Goal: Task Accomplishment & Management: Complete application form

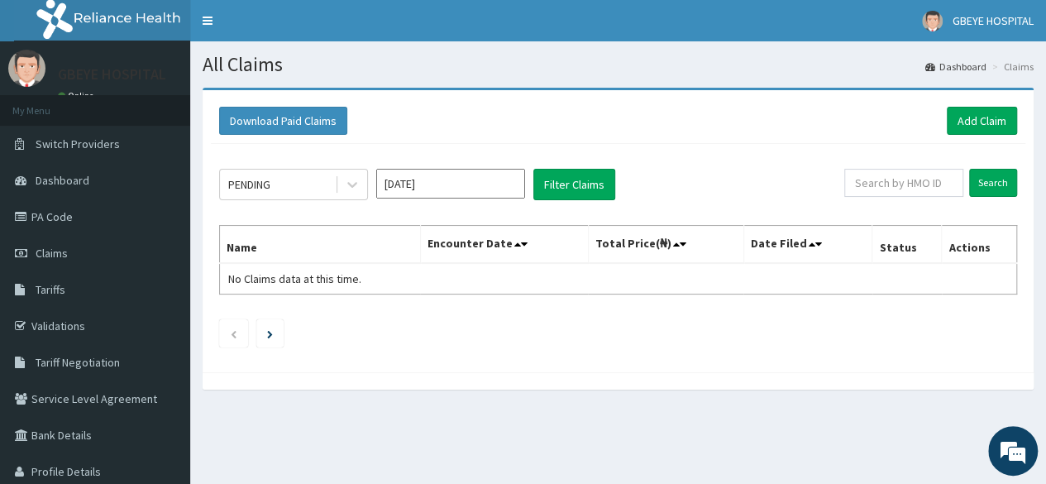
click at [358, 183] on icon at bounding box center [352, 184] width 17 height 17
click at [404, 136] on div "Download Paid Claims Add Claim" at bounding box center [618, 120] width 815 height 45
click at [1001, 118] on link "Add Claim" at bounding box center [982, 121] width 70 height 28
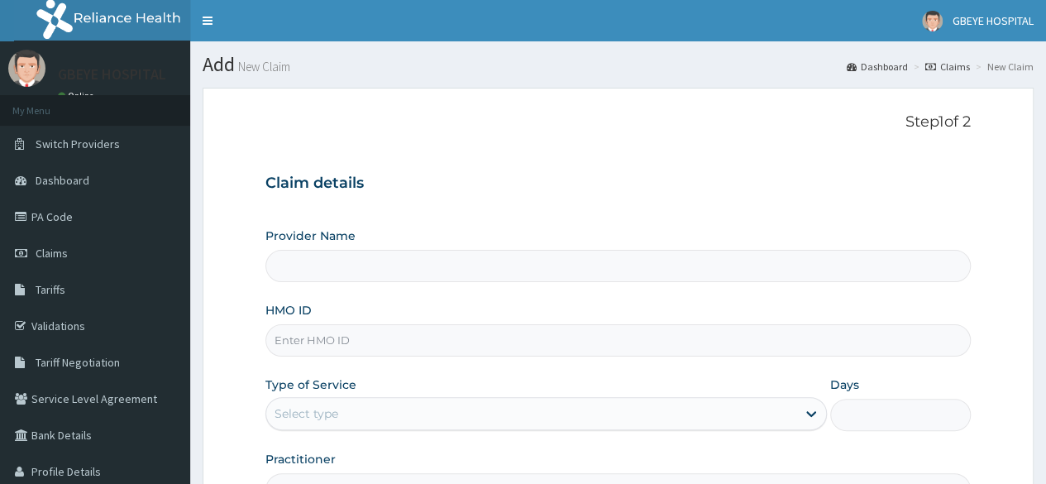
type input "GBEYE HOSPITAL( OMOKU)"
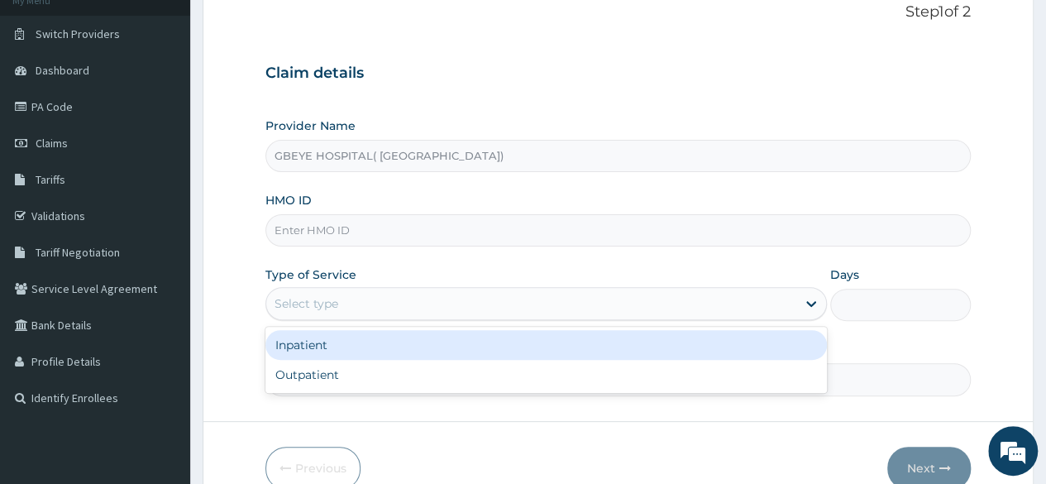
click at [434, 303] on div "Select type" at bounding box center [531, 303] width 530 height 26
click at [385, 300] on div "Select type" at bounding box center [531, 303] width 530 height 26
click at [339, 224] on input "HMO ID" at bounding box center [617, 230] width 705 height 32
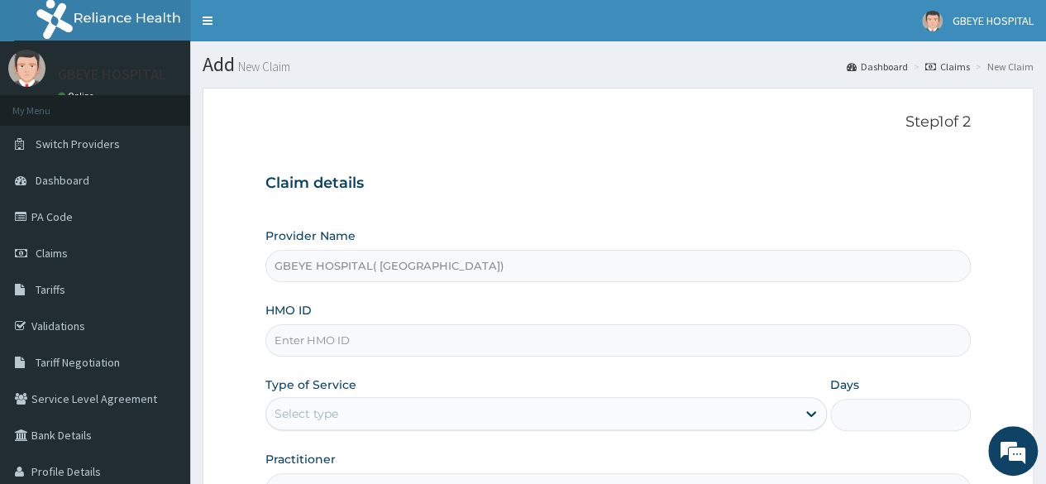
click at [419, 345] on input "HMO ID" at bounding box center [617, 340] width 705 height 32
paste input "rpo/10226/b"
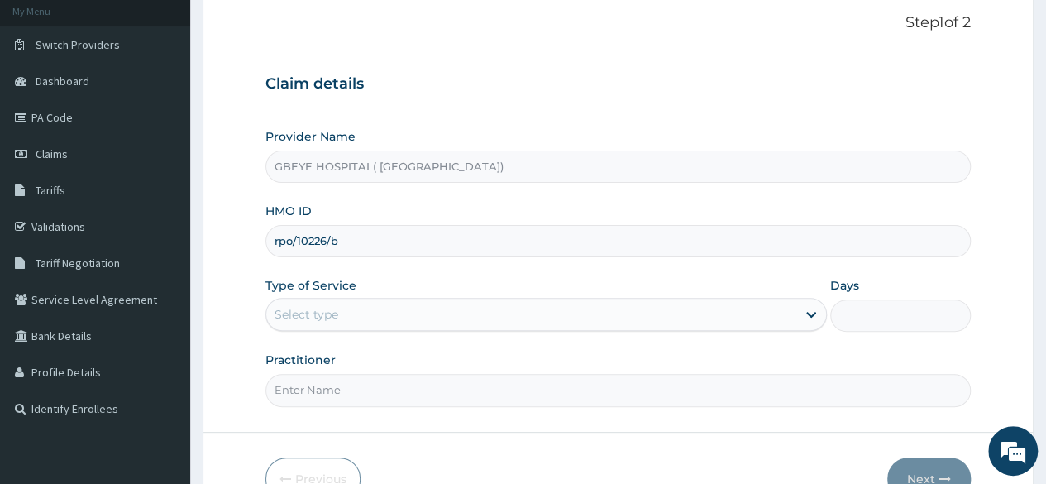
scroll to position [110, 0]
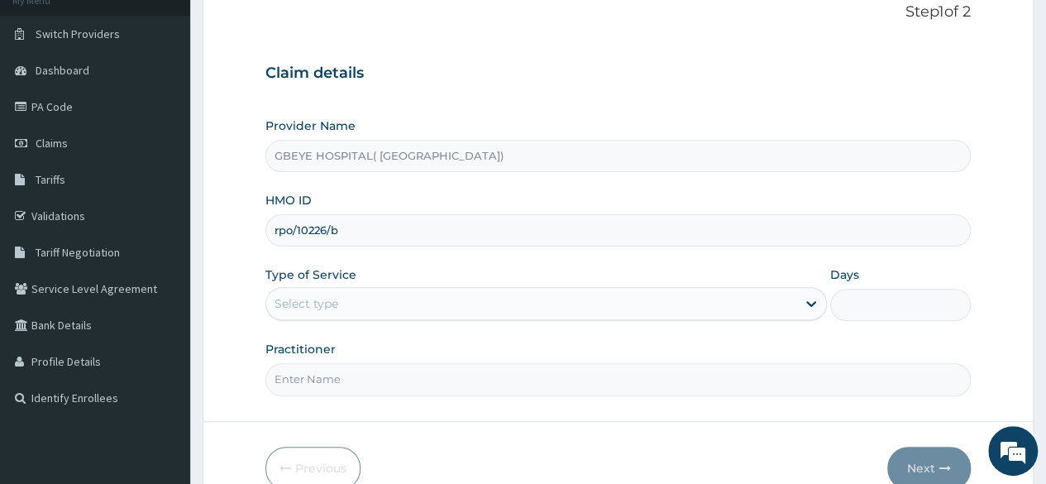
type input "rpo/10226/b"
click at [362, 299] on div "Select type" at bounding box center [531, 303] width 530 height 26
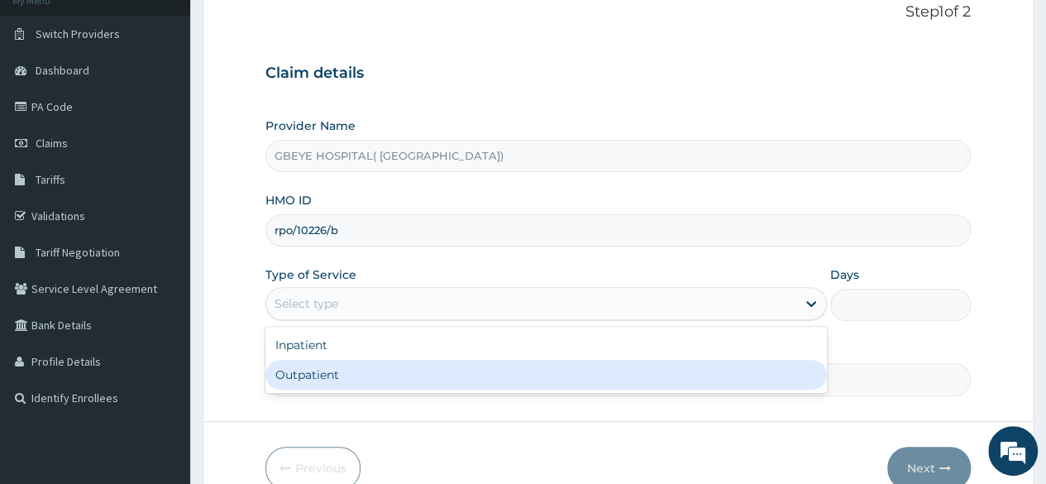
click at [354, 375] on div "Outpatient" at bounding box center [545, 375] width 561 height 30
type input "1"
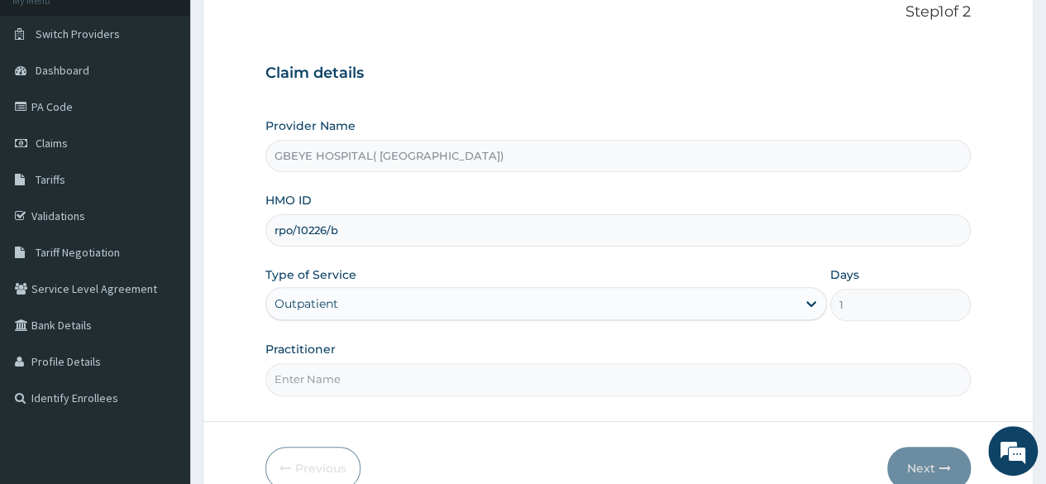
click at [503, 346] on div "Practitioner" at bounding box center [617, 368] width 705 height 55
click at [480, 371] on input "Practitioner" at bounding box center [617, 379] width 705 height 32
click at [351, 376] on input "Practitioner" at bounding box center [617, 379] width 705 height 32
type input "prince"
click at [366, 342] on div "Practitioner prince" at bounding box center [617, 368] width 705 height 55
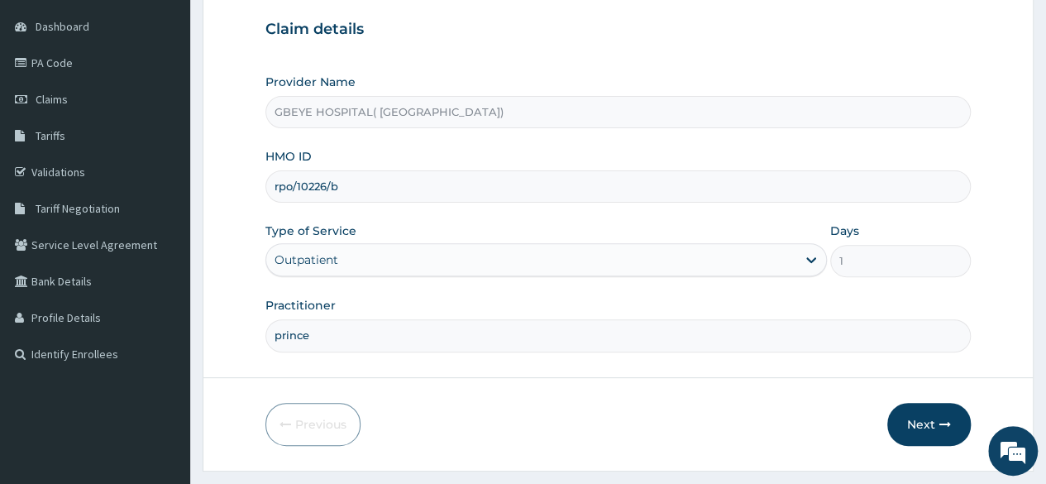
scroll to position [192, 0]
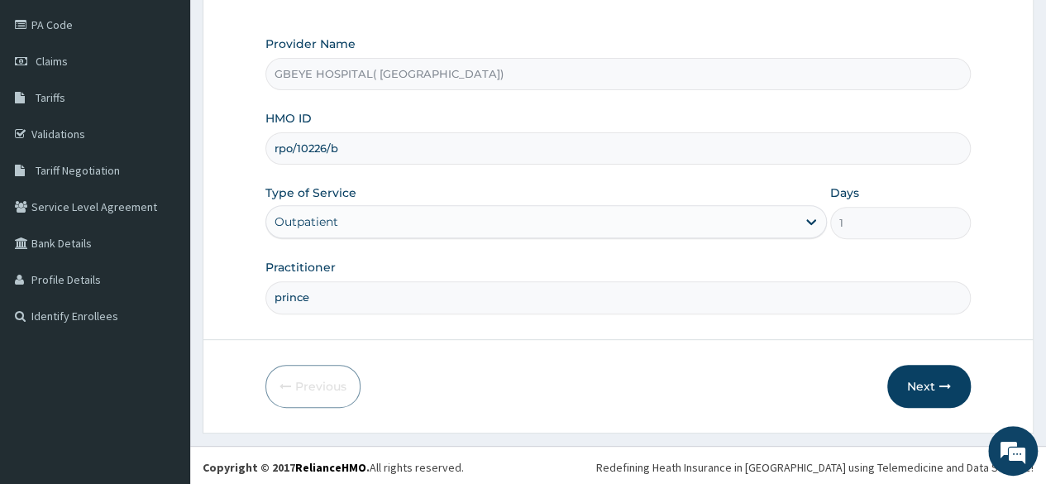
click at [939, 383] on icon "button" at bounding box center [945, 386] width 12 height 12
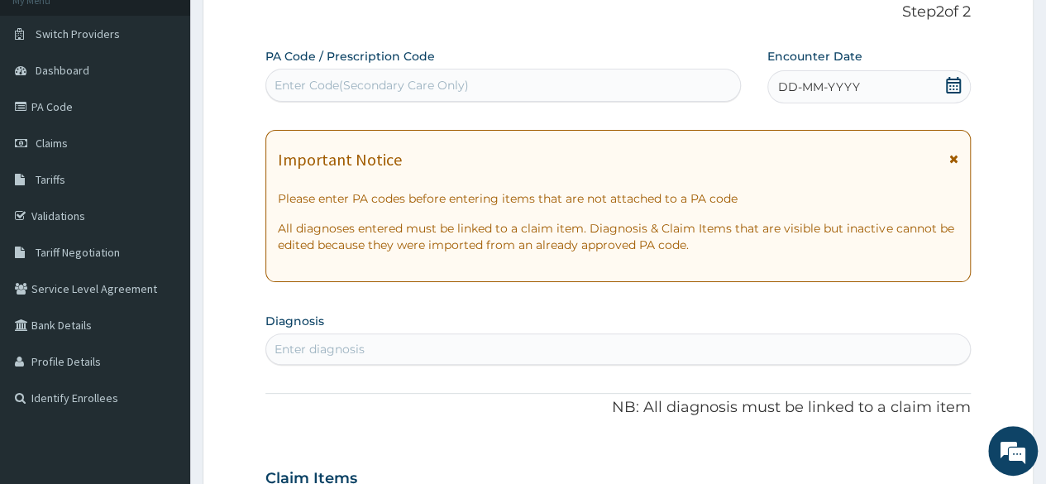
scroll to position [0, 0]
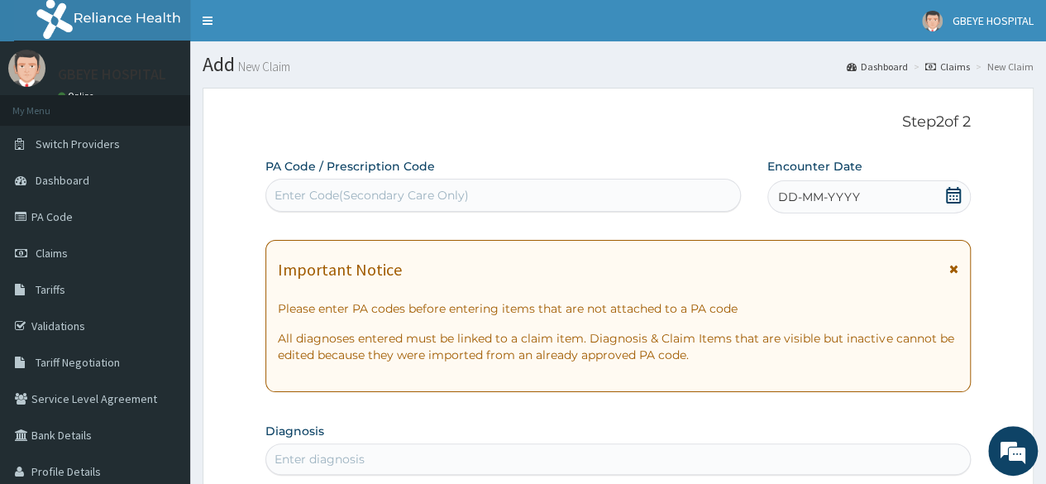
click at [375, 198] on div "Enter Code(Secondary Care Only)" at bounding box center [372, 195] width 194 height 17
paste input "PA/35C396"
type input "PA/35C396"
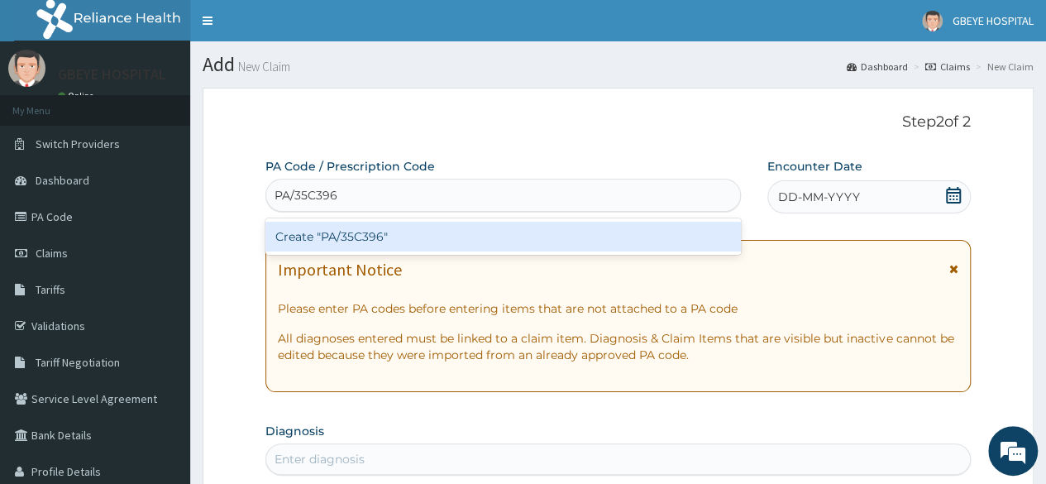
click at [389, 239] on div "Create "PA/35C396"" at bounding box center [502, 237] width 475 height 30
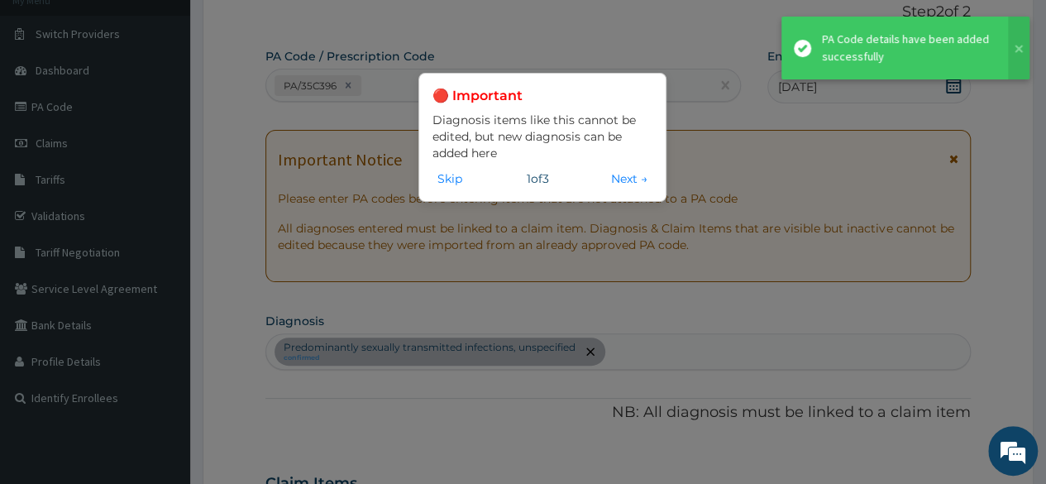
scroll to position [731, 0]
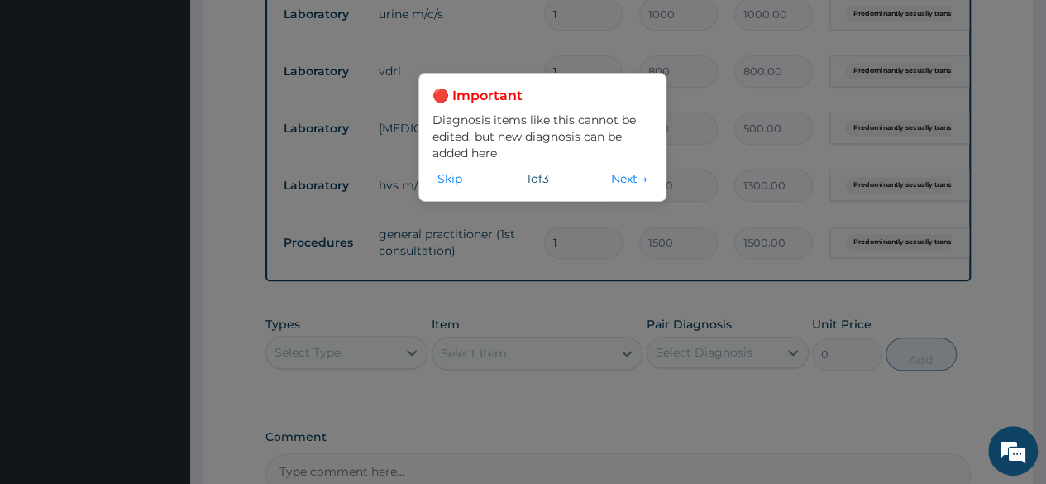
click at [615, 173] on button "Next →" at bounding box center [629, 179] width 46 height 18
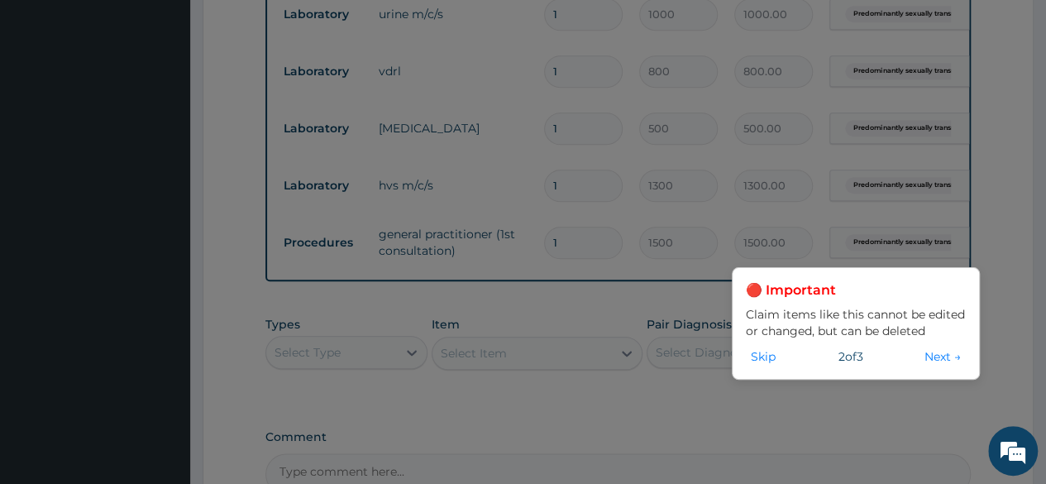
click at [926, 351] on button "Next →" at bounding box center [943, 356] width 46 height 18
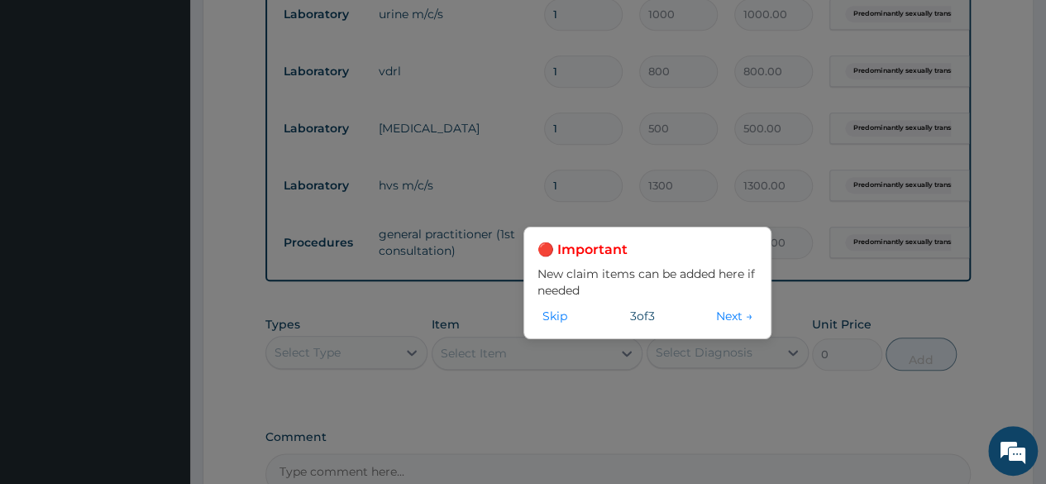
click at [719, 322] on button "Next →" at bounding box center [734, 316] width 46 height 18
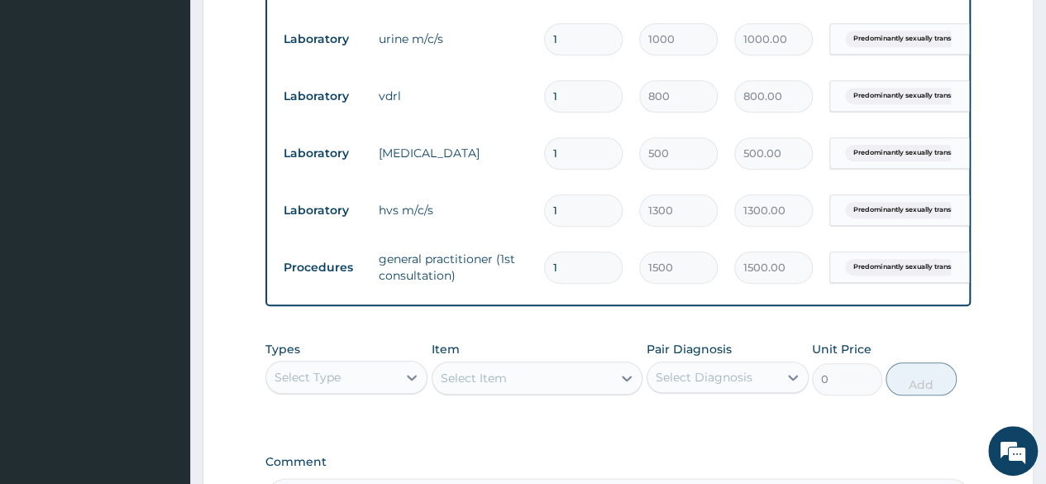
scroll to position [595, 0]
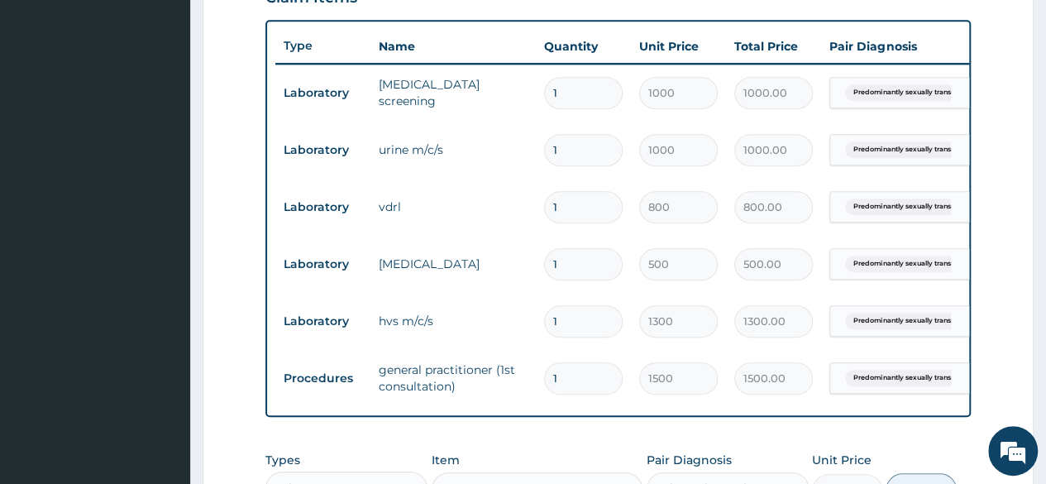
click at [248, 181] on form "Step 2 of 2 PA Code / Prescription Code PA/35C396 Encounter Date 14-10-2025 Imp…" at bounding box center [618, 120] width 831 height 1256
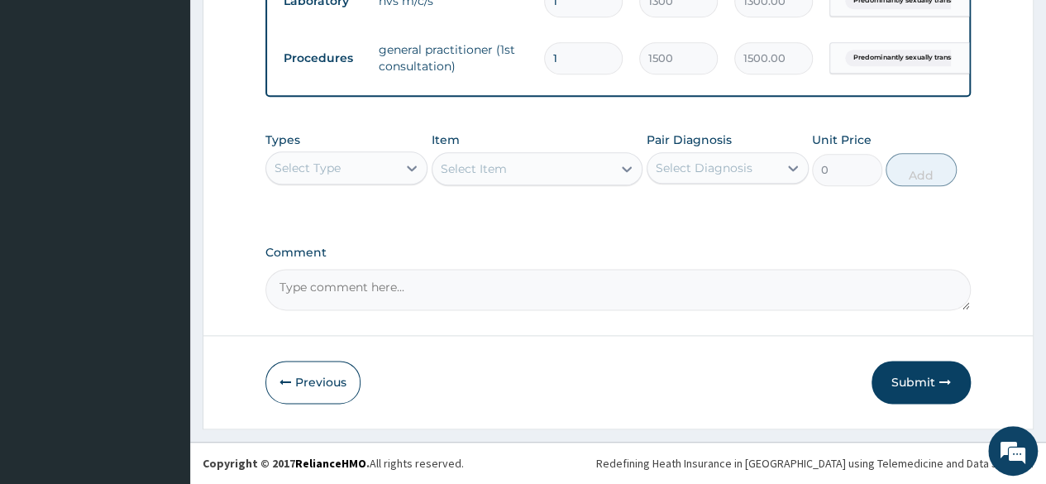
scroll to position [816, 0]
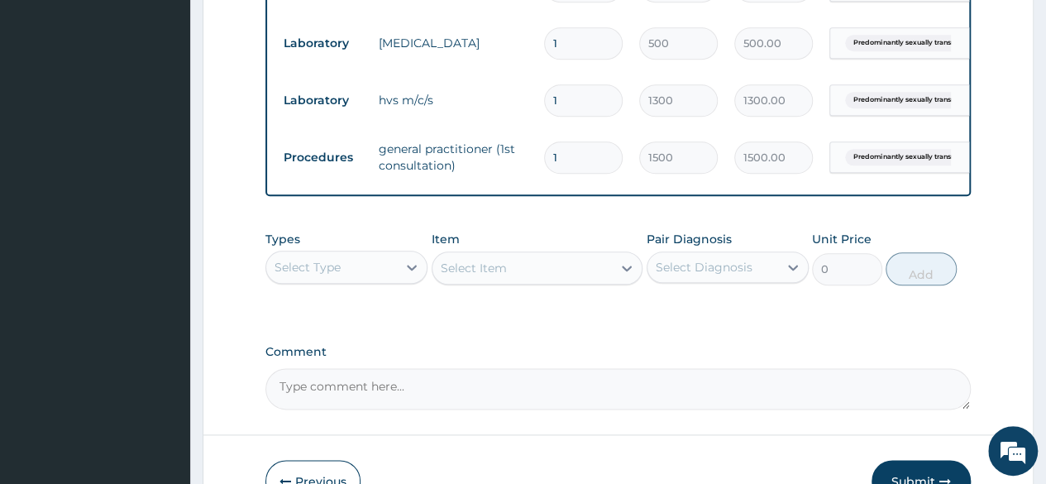
click at [394, 280] on div "Select Type" at bounding box center [331, 267] width 131 height 26
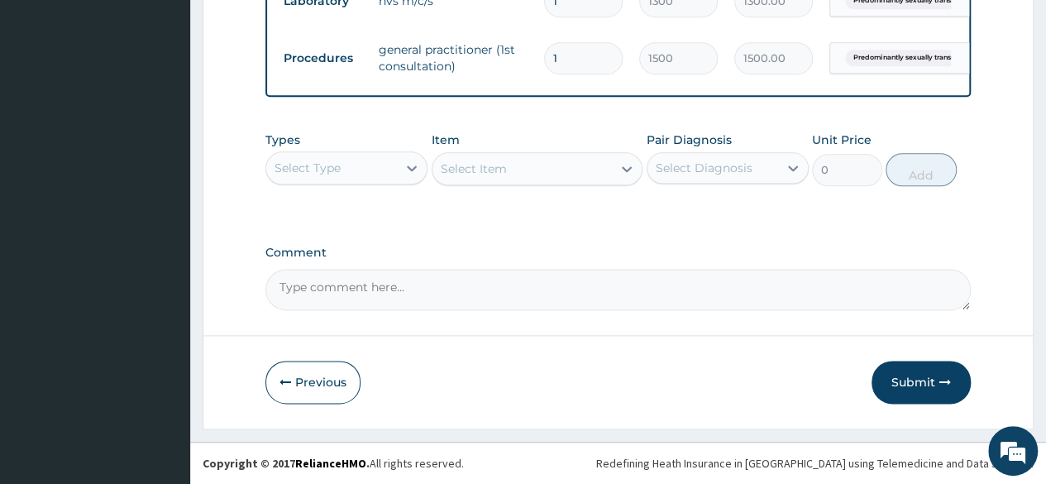
scroll to position [926, 0]
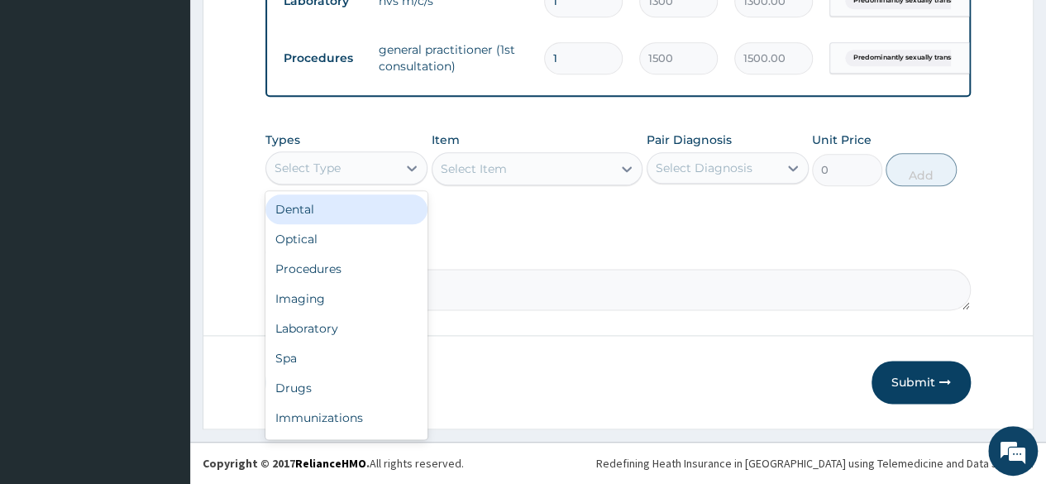
click at [409, 166] on icon at bounding box center [412, 168] width 10 height 6
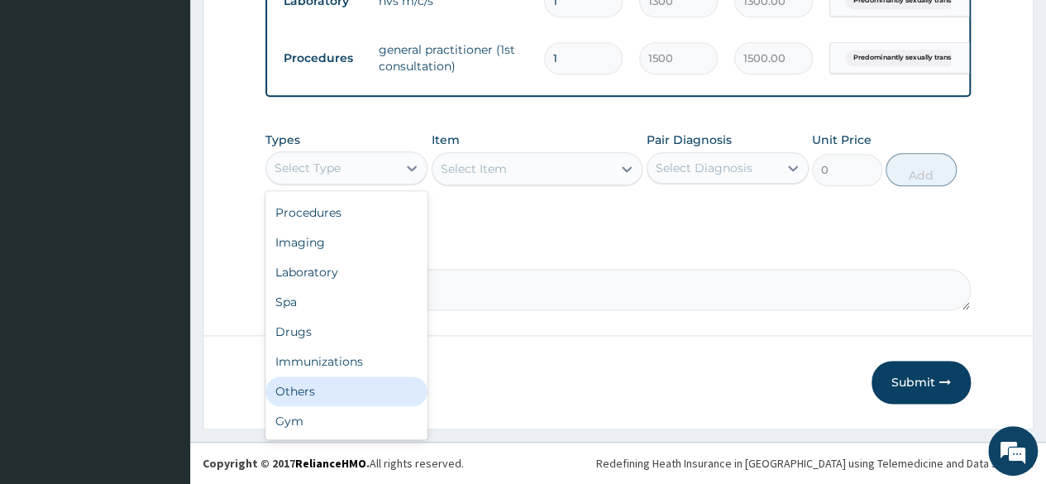
scroll to position [0, 0]
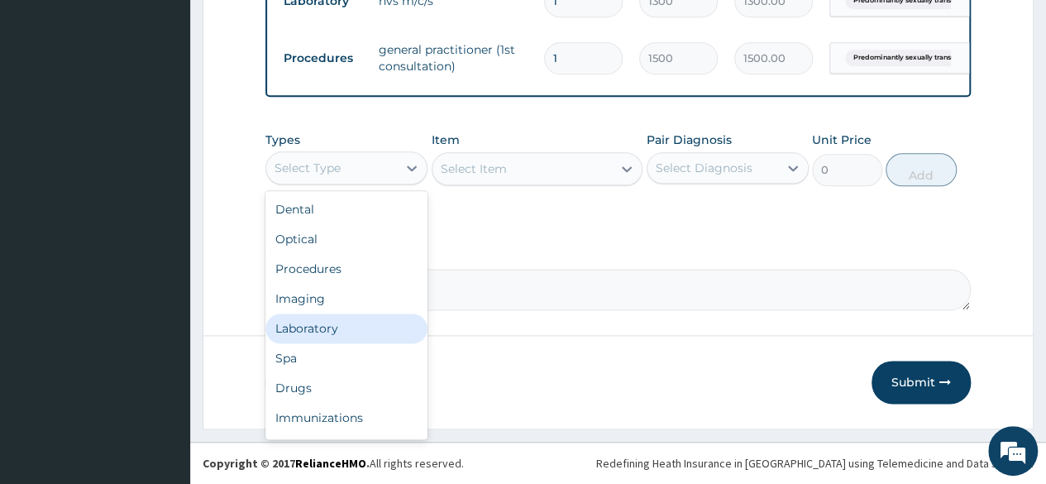
click at [316, 330] on div "Laboratory" at bounding box center [346, 328] width 162 height 30
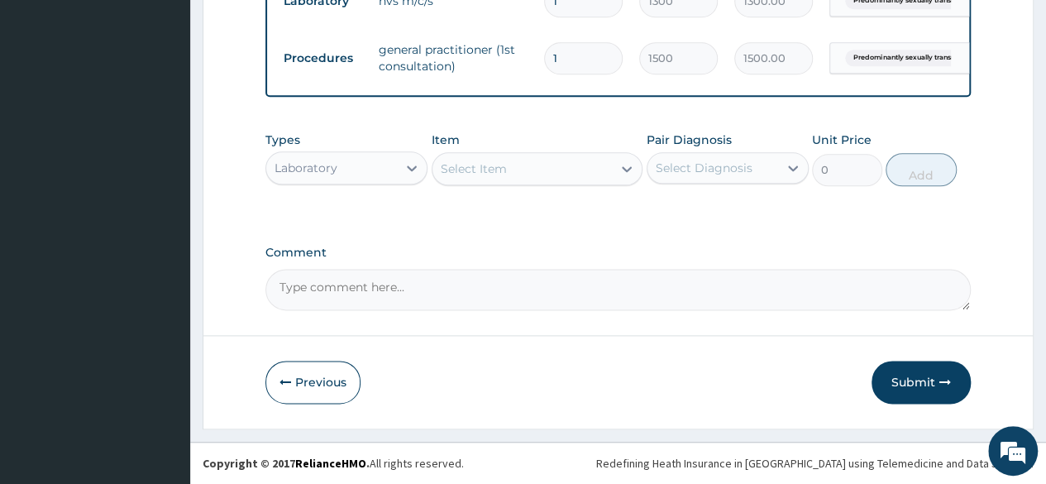
click at [625, 176] on icon at bounding box center [627, 168] width 17 height 17
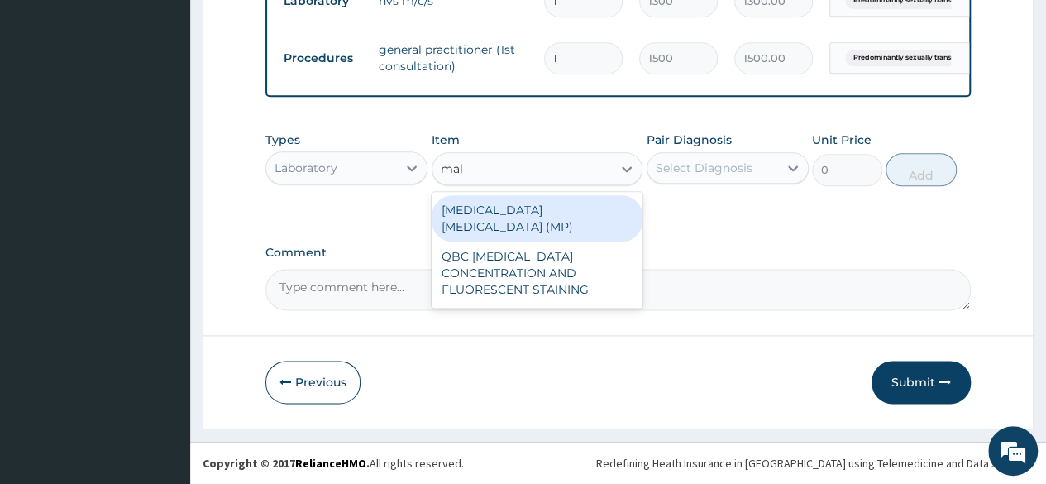
type input "mala"
click at [549, 209] on div "MALARIA PARASITE (MP)" at bounding box center [538, 218] width 212 height 46
type input "650"
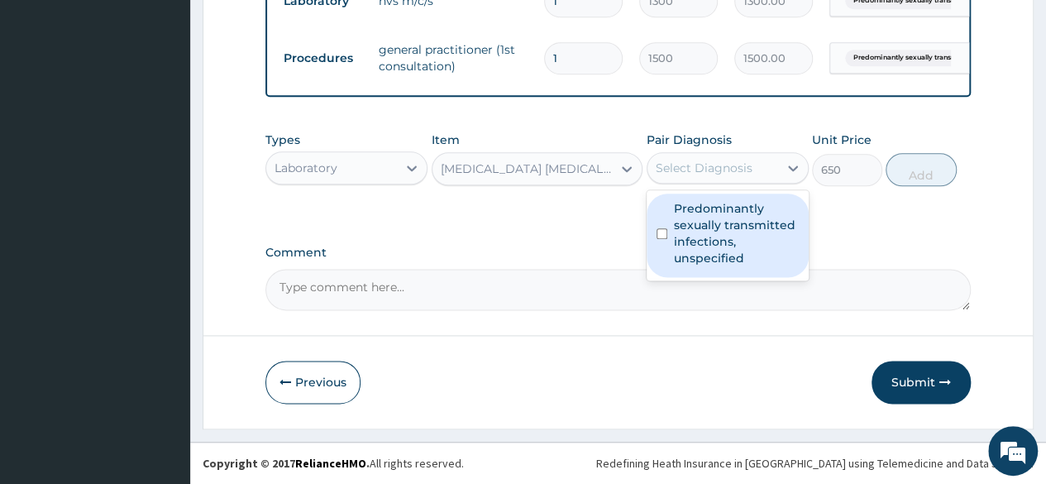
click at [787, 170] on icon at bounding box center [793, 168] width 17 height 17
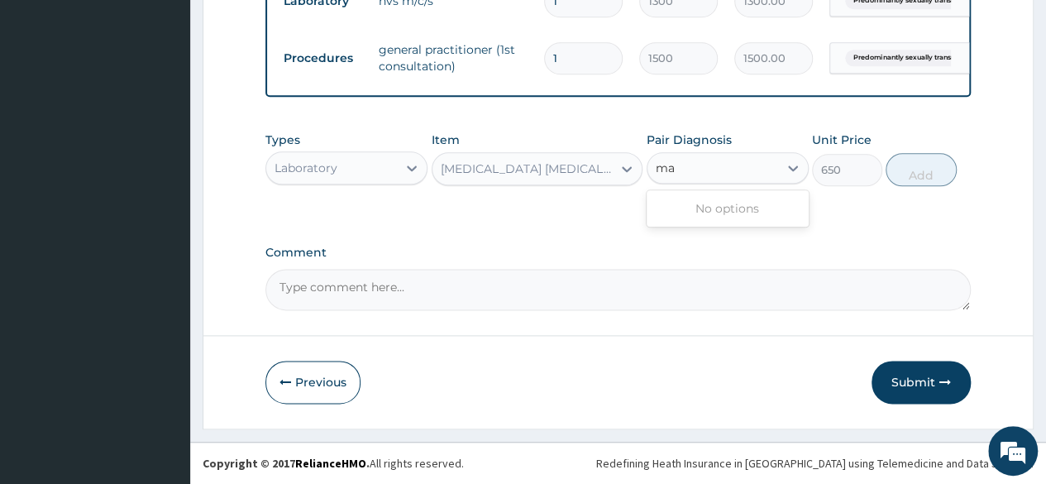
type input "m"
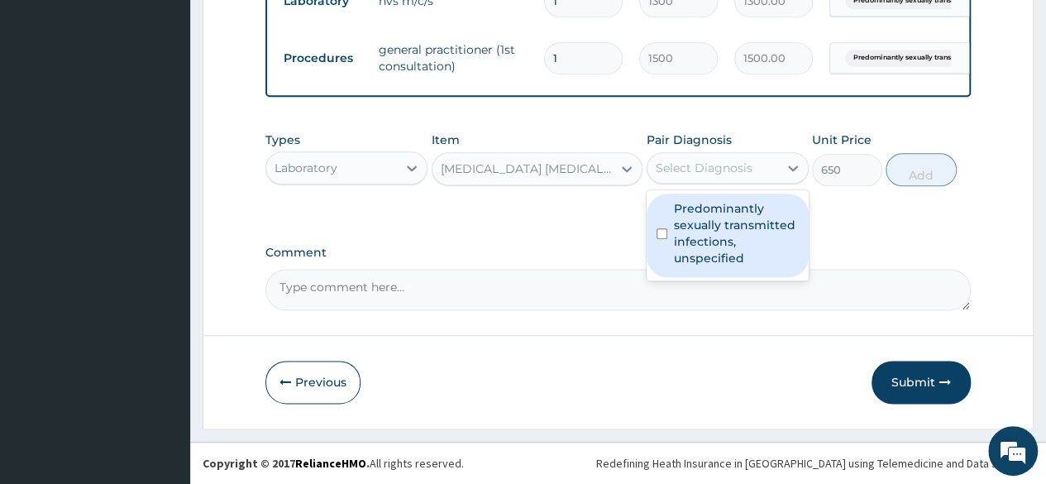
click at [748, 167] on div "Select Diagnosis" at bounding box center [704, 168] width 97 height 17
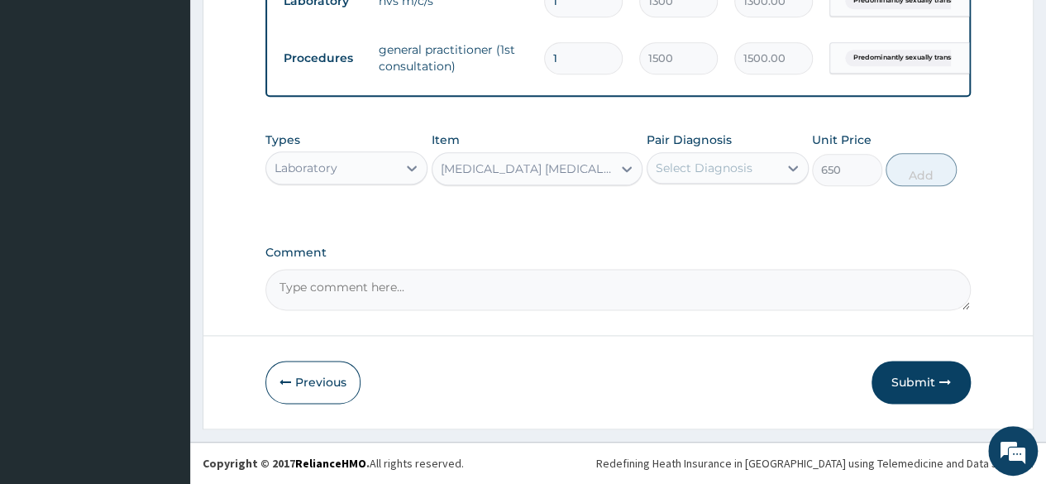
click at [789, 166] on icon at bounding box center [793, 168] width 17 height 17
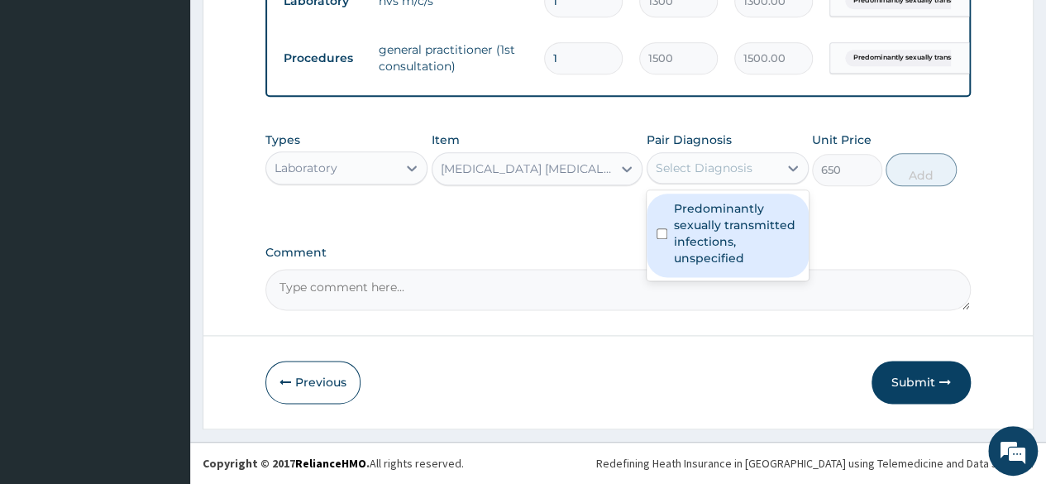
click at [789, 166] on icon at bounding box center [793, 168] width 17 height 17
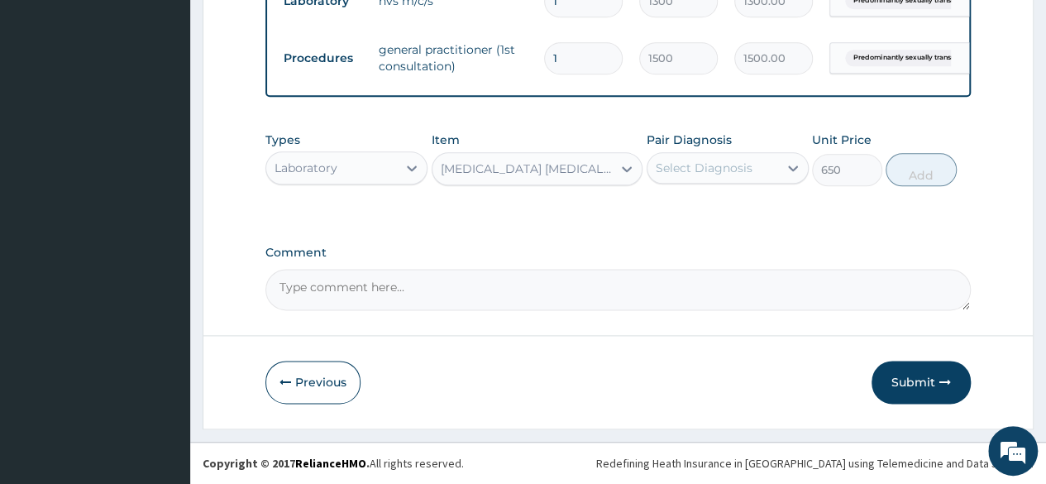
click at [695, 171] on div "Select Diagnosis" at bounding box center [704, 168] width 97 height 17
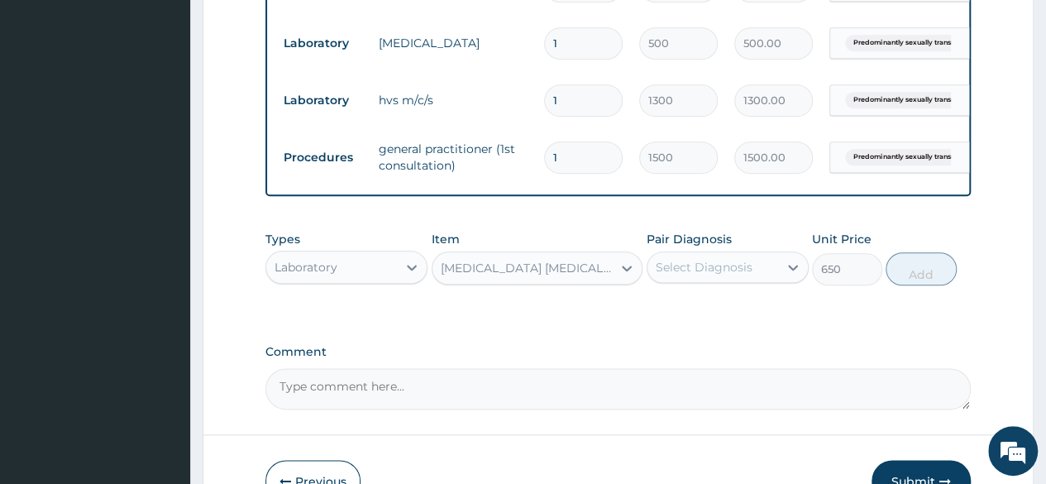
scroll to position [926, 0]
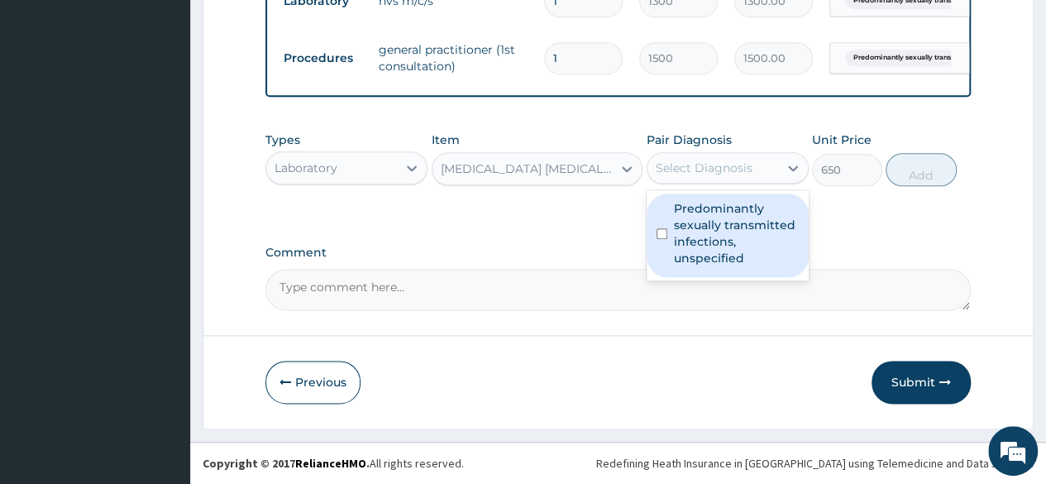
click at [772, 168] on div "Select Diagnosis" at bounding box center [712, 168] width 131 height 26
click at [667, 235] on div "Predominantly sexually transmitted infections, unspecified" at bounding box center [728, 236] width 162 height 84
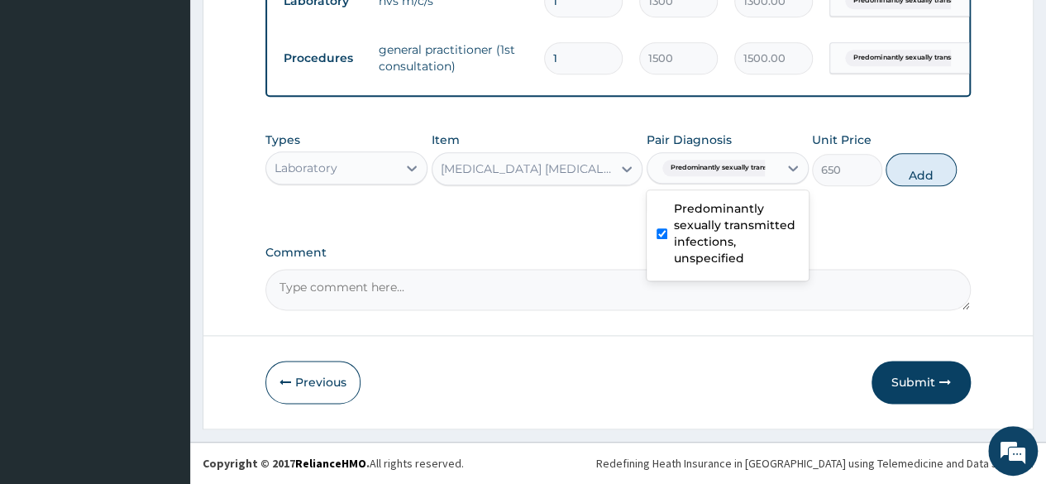
checkbox input "false"
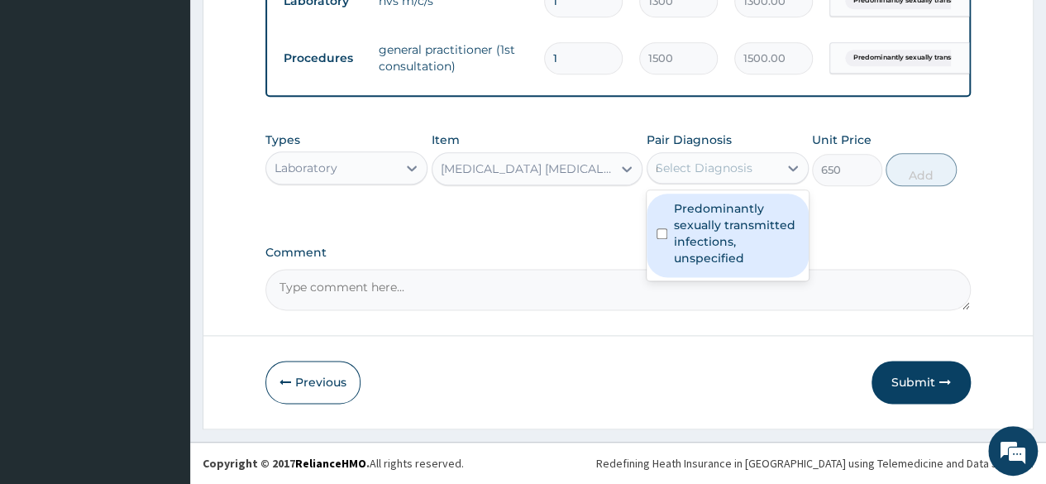
type input "ma"
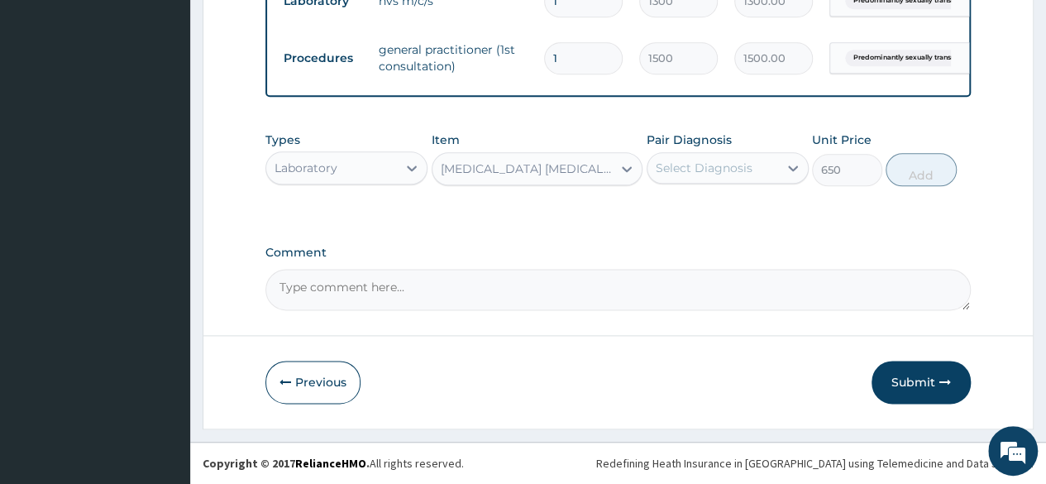
click at [767, 181] on div "Select Diagnosis" at bounding box center [712, 168] width 131 height 26
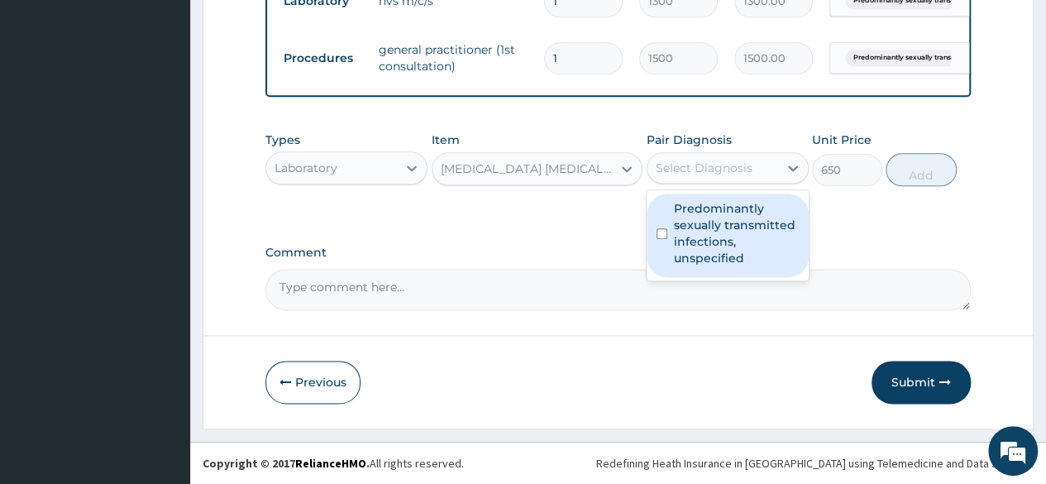
click at [757, 170] on div "Select Diagnosis" at bounding box center [712, 168] width 131 height 26
click at [657, 237] on input "checkbox" at bounding box center [662, 233] width 11 height 11
checkbox input "true"
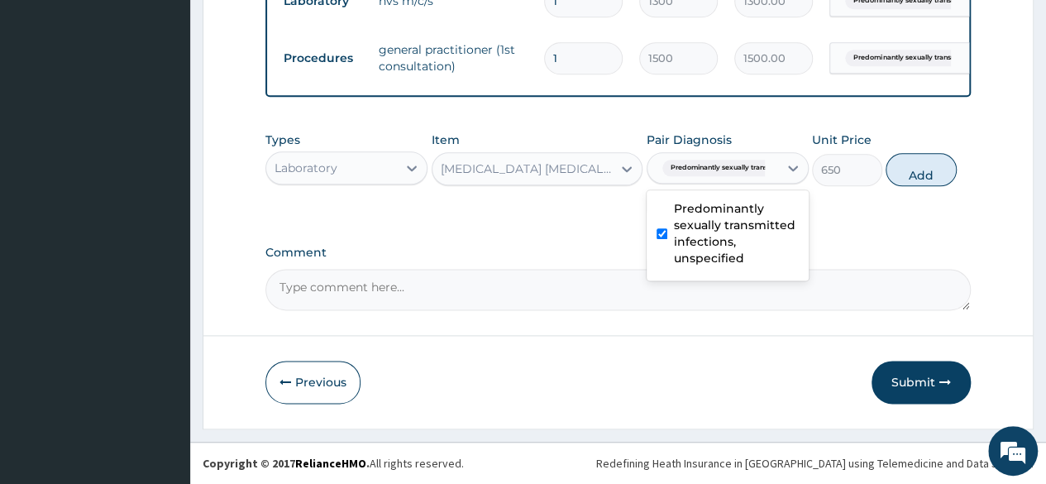
click at [839, 203] on div "Types Laboratory Item MALARIA PARASITE (MP) Pair Diagnosis option Predominantly…" at bounding box center [617, 171] width 705 height 96
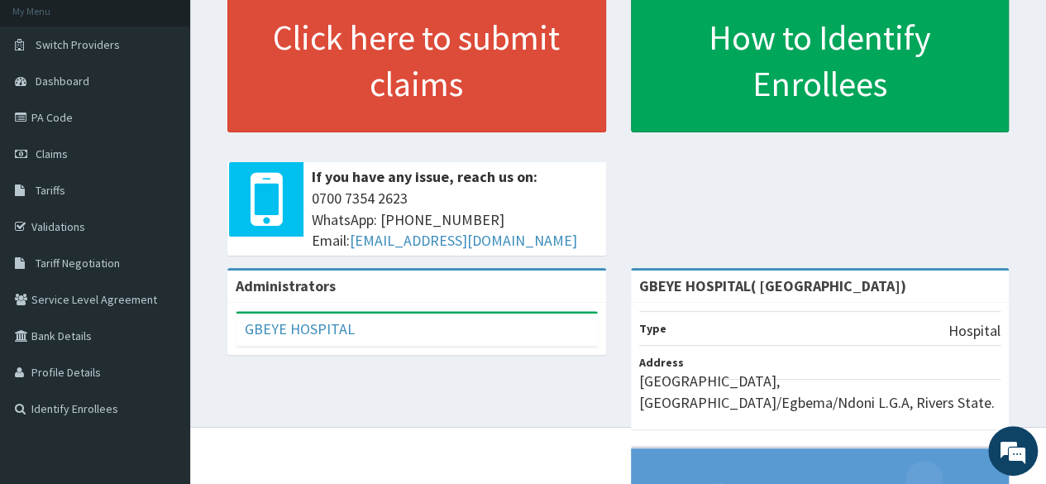
scroll to position [98, 0]
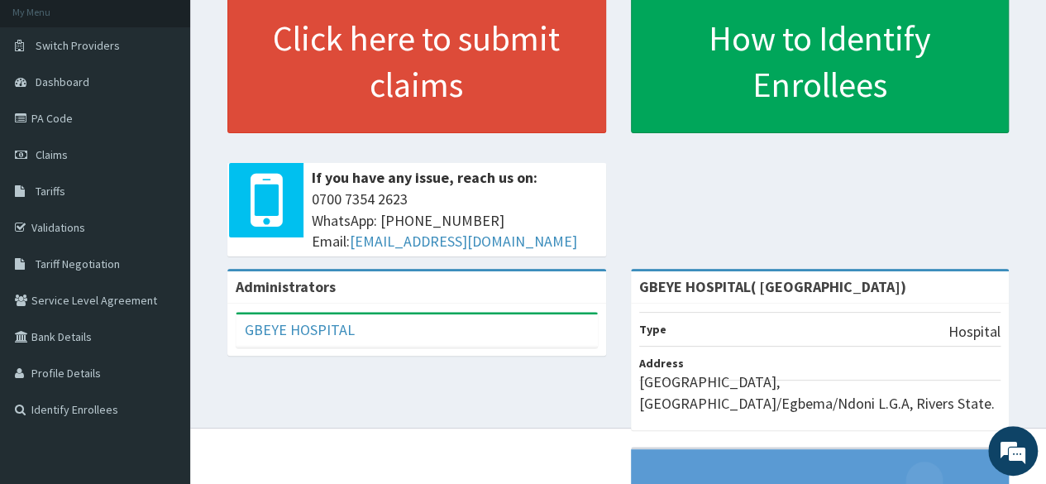
click at [84, 154] on link "Claims" at bounding box center [95, 154] width 190 height 36
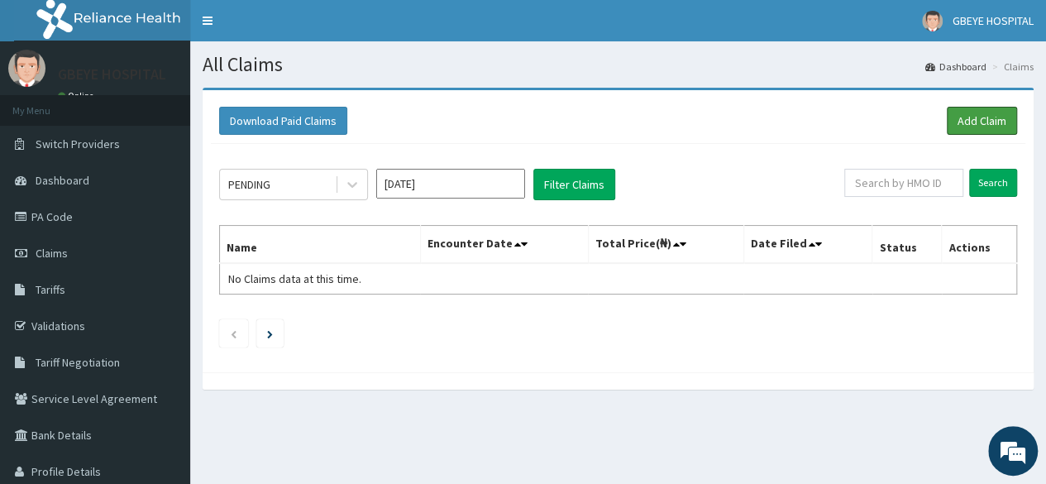
click at [992, 123] on link "Add Claim" at bounding box center [982, 121] width 70 height 28
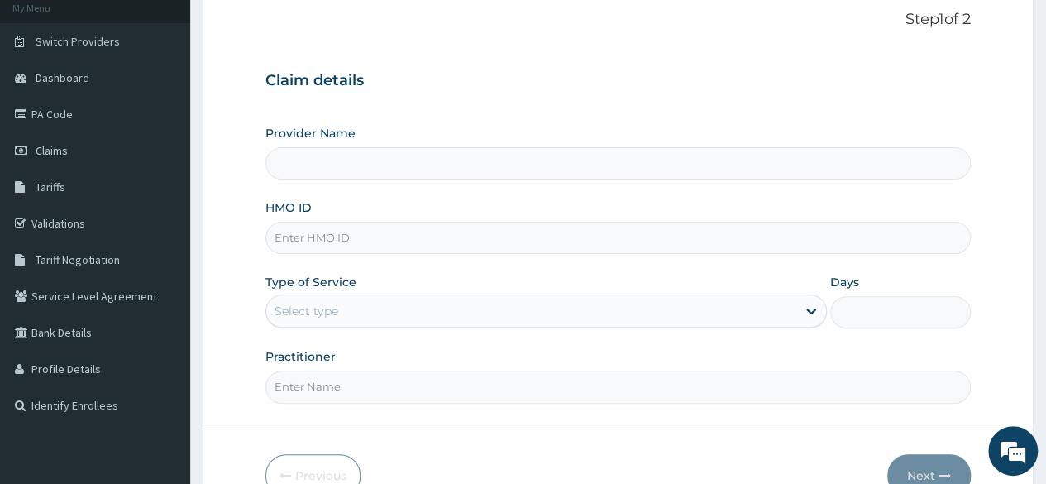
scroll to position [105, 0]
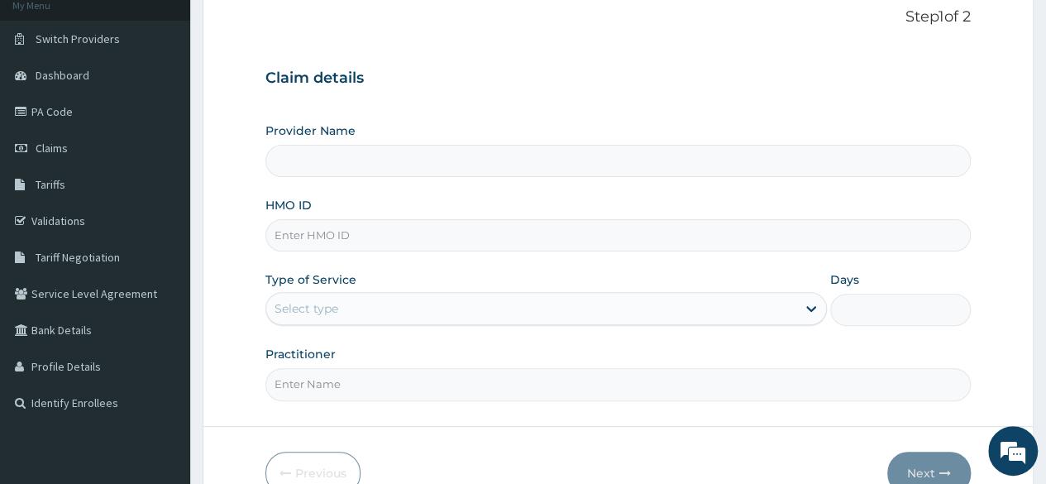
type input "GBEYE HOSPITAL( OMOKU)"
click at [784, 159] on input "GBEYE HOSPITAL( OMOKU)" at bounding box center [617, 161] width 705 height 32
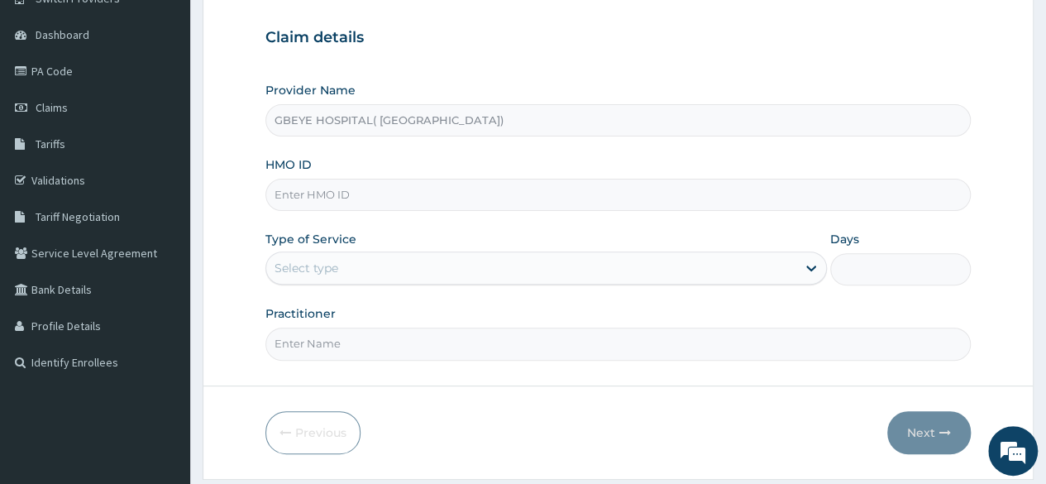
scroll to position [0, 0]
click at [438, 189] on input "HMO ID" at bounding box center [617, 195] width 705 height 32
paste input "nem/10110/a"
type input "nem/10110/a"
click at [529, 227] on div "Provider Name GBEYE HOSPITAL( OMOKU) HMO ID nem/10110/a Type of Service Select …" at bounding box center [617, 221] width 705 height 278
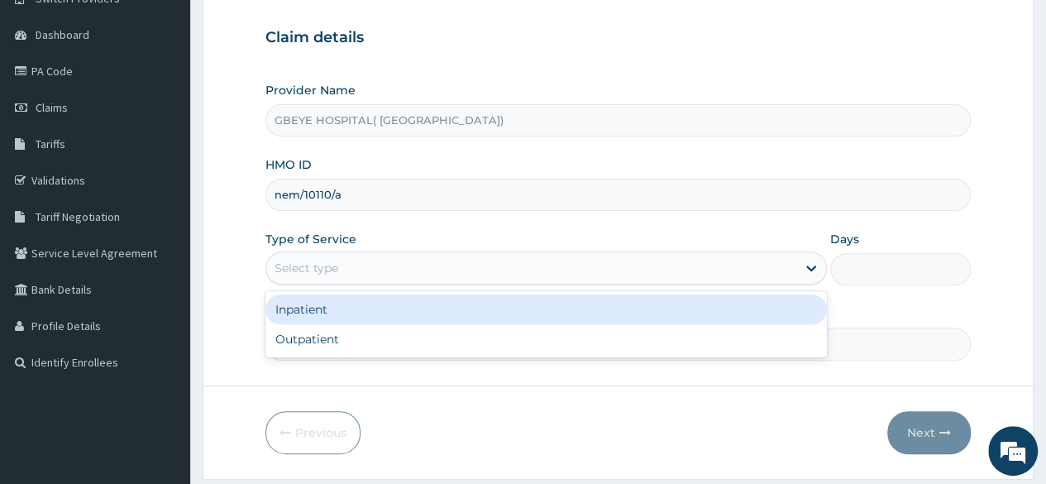
click at [378, 313] on div "Inpatient" at bounding box center [545, 309] width 561 height 30
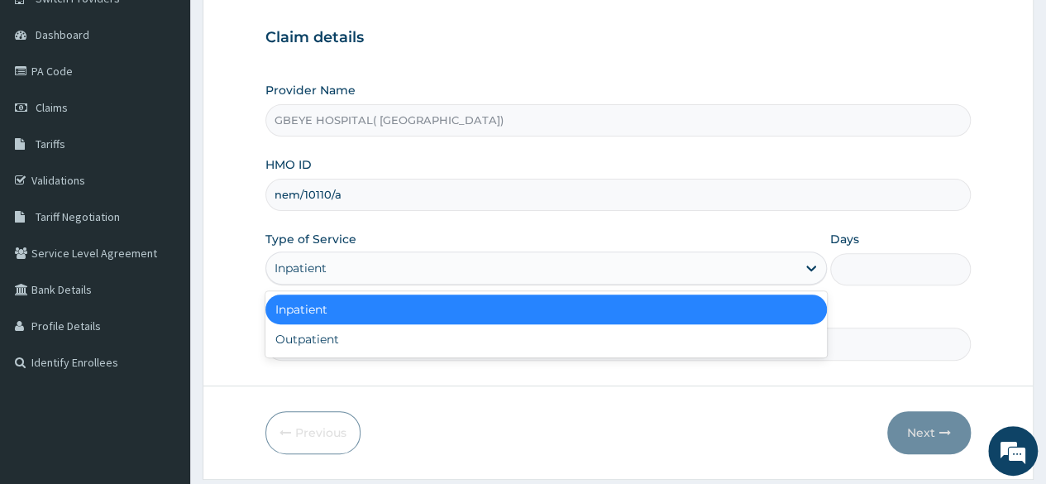
click at [397, 333] on div "Outpatient" at bounding box center [545, 339] width 561 height 30
type input "1"
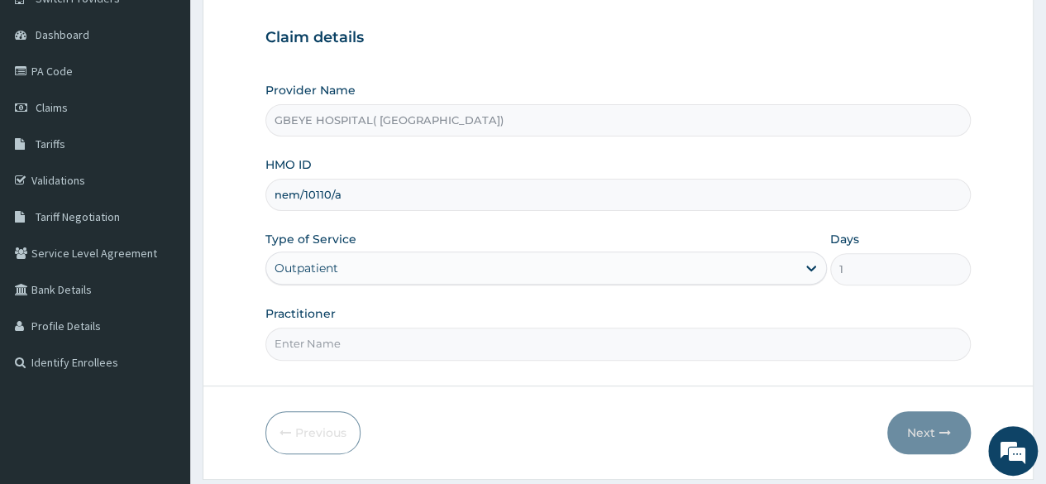
scroll to position [192, 0]
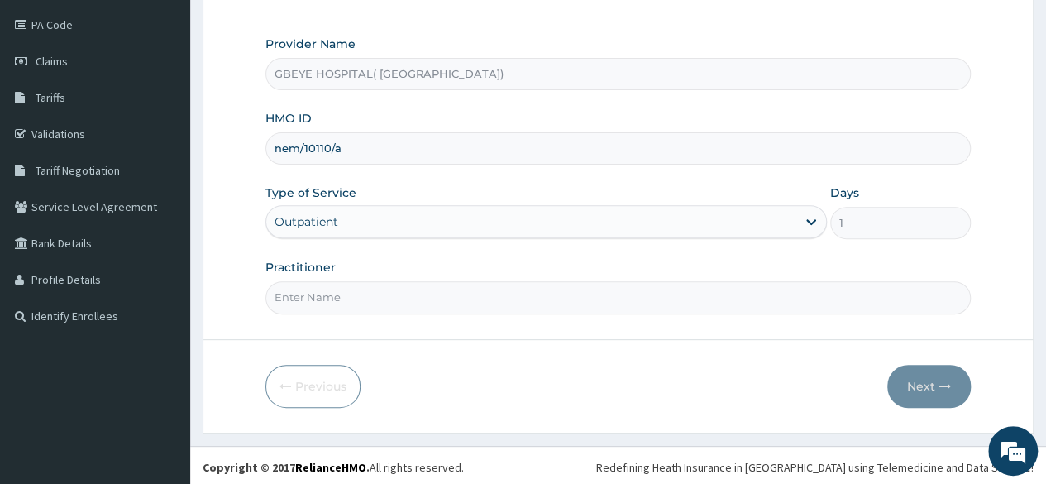
click at [417, 298] on input "Practitioner" at bounding box center [617, 297] width 705 height 32
type input "P"
type input "A"
type input "DANAGOGO"
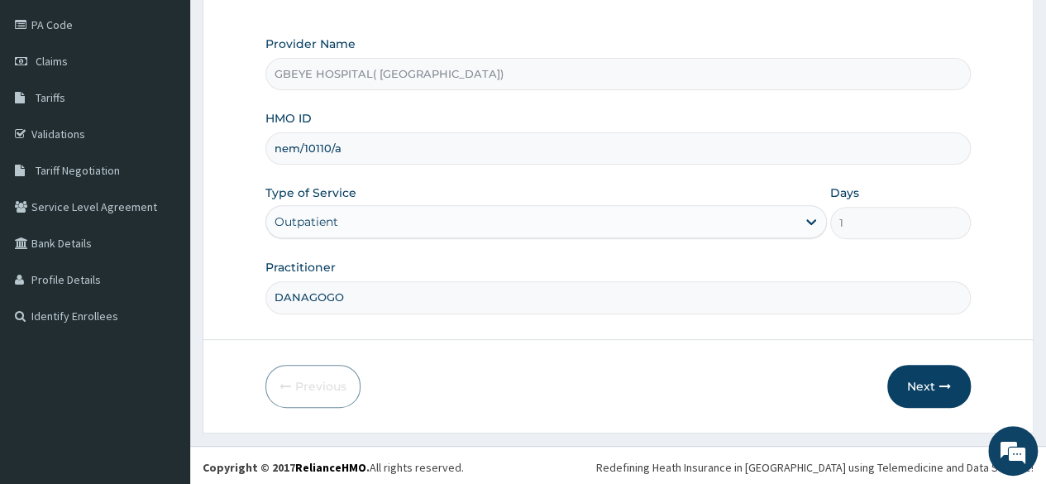
click at [930, 385] on button "Next" at bounding box center [929, 386] width 84 height 43
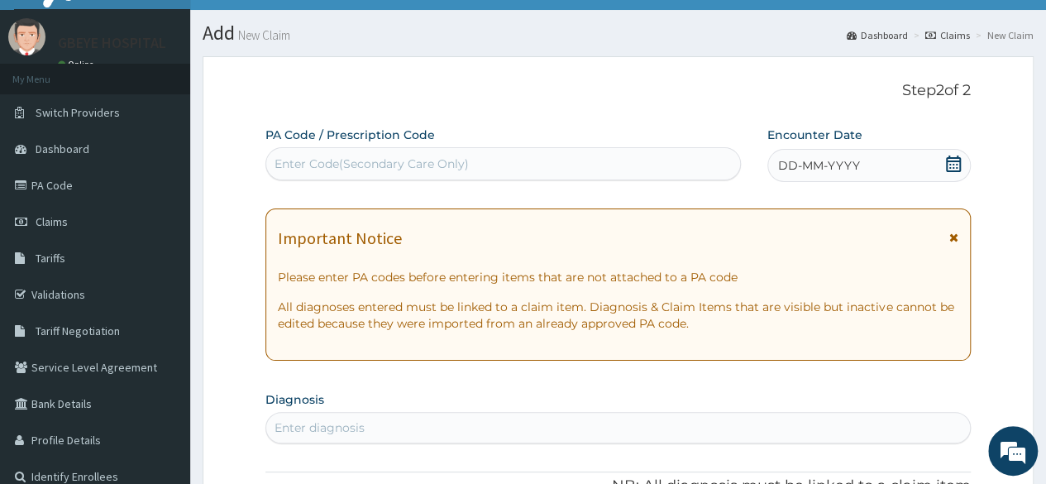
scroll to position [31, 0]
click at [941, 172] on div "DD-MM-YYYY" at bounding box center [868, 165] width 203 height 33
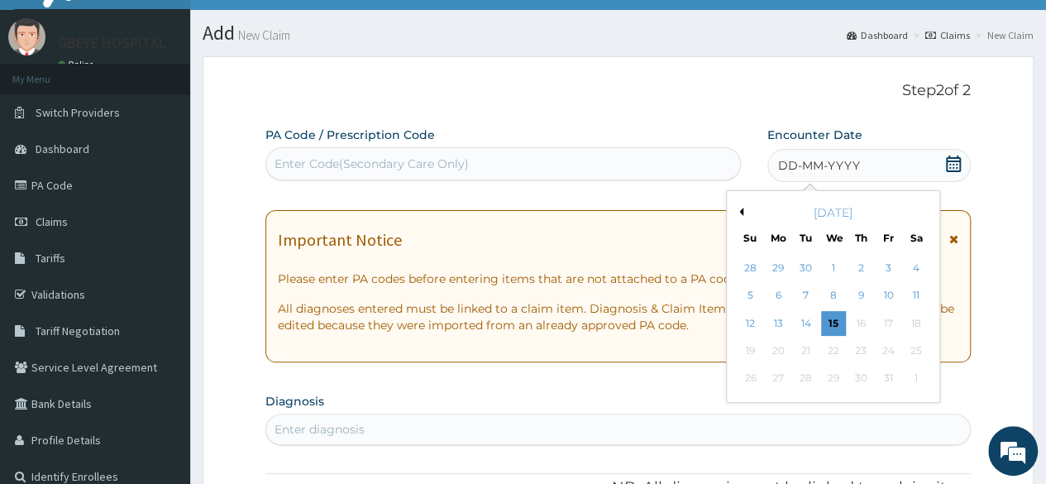
click at [832, 322] on div "15" at bounding box center [832, 323] width 25 height 25
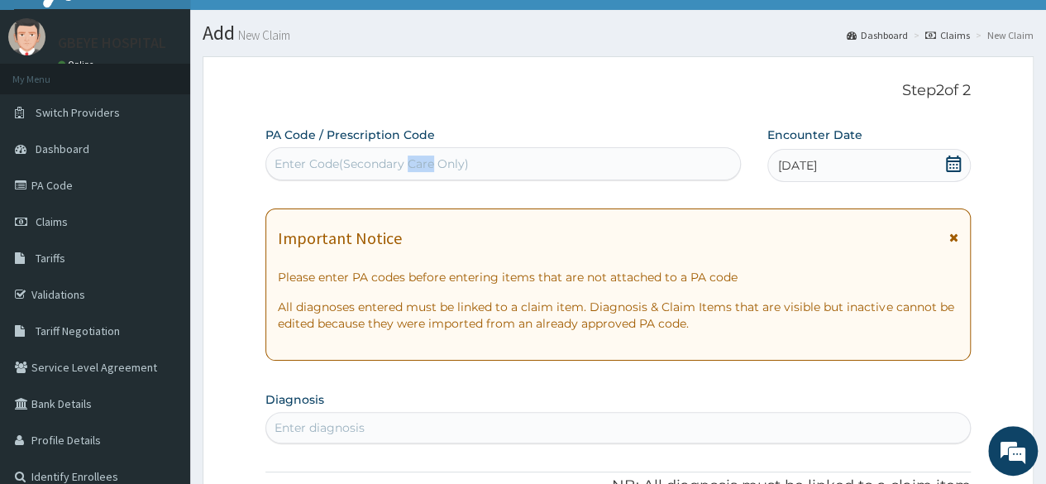
copy div "Care"
click at [559, 161] on div "Enter Code(Secondary Care Only)" at bounding box center [502, 164] width 473 height 26
click at [366, 155] on div "Enter Code(Secondary Care Only)" at bounding box center [502, 164] width 473 height 26
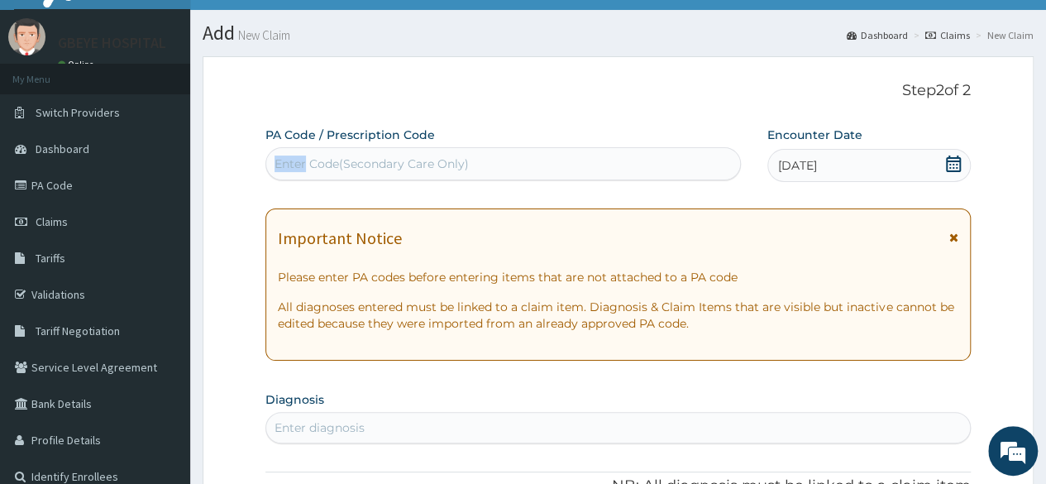
click at [366, 155] on div "Enter Code(Secondary Care Only)" at bounding box center [502, 164] width 473 height 26
click at [352, 168] on div "Enter Code(Secondary Care Only)" at bounding box center [372, 163] width 194 height 17
click at [338, 165] on div "Enter Code(Secondary Care Only)" at bounding box center [372, 163] width 194 height 17
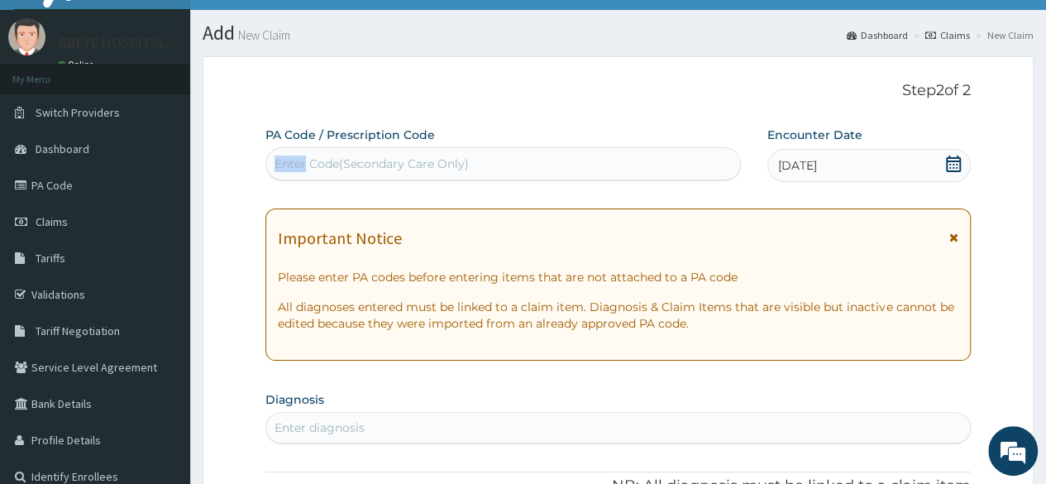
click at [338, 165] on div "Enter Code(Secondary Care Only)" at bounding box center [372, 163] width 194 height 17
click at [289, 162] on div "Enter Code(Secondary Care Only)" at bounding box center [372, 163] width 194 height 17
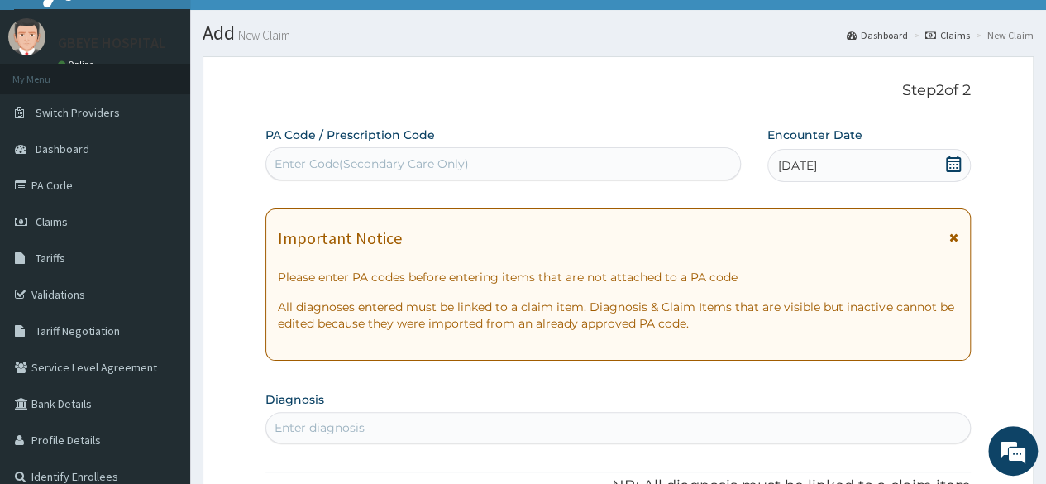
click at [346, 173] on div "Enter Code(Secondary Care Only)" at bounding box center [502, 164] width 473 height 26
paste input "PA/E51BE5"
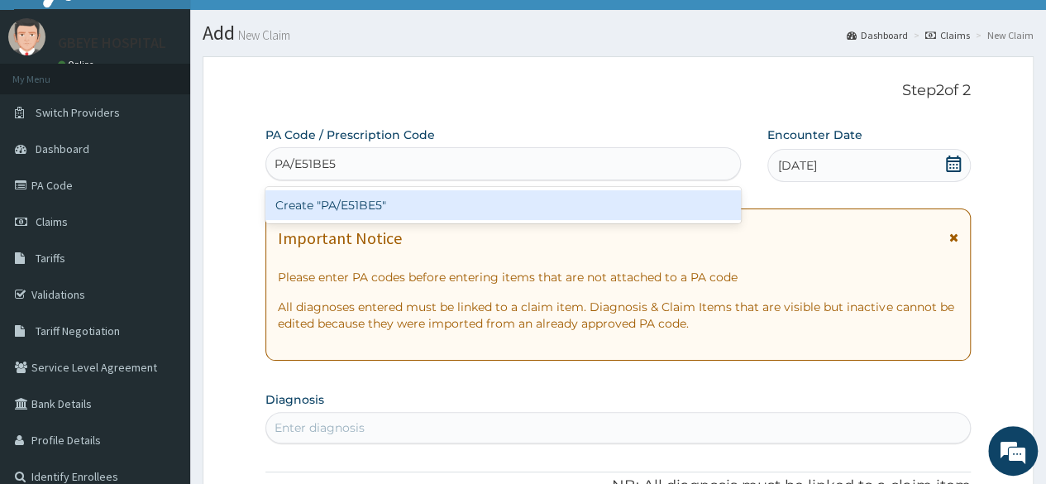
type input "PA/E51BE5"
click at [485, 93] on p "Step 2 of 2" at bounding box center [617, 91] width 705 height 18
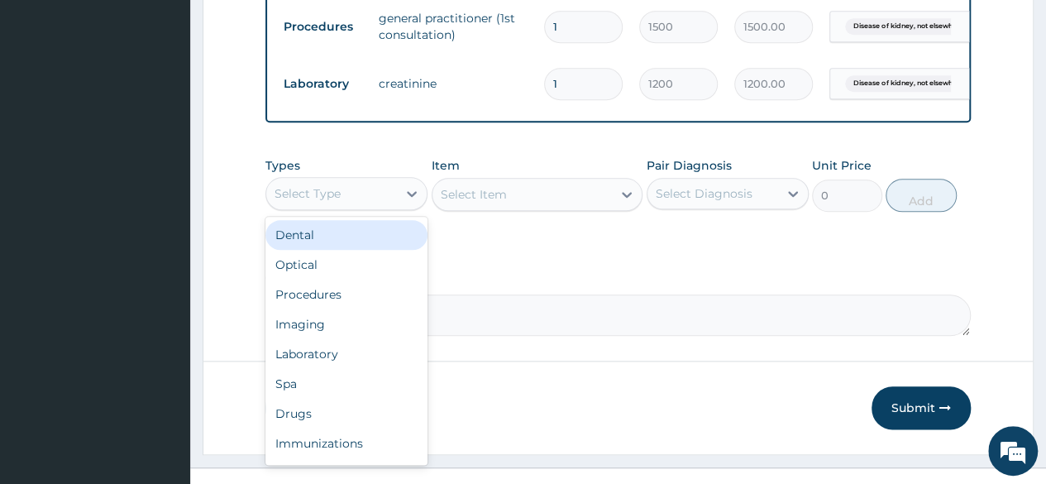
scroll to position [56, 0]
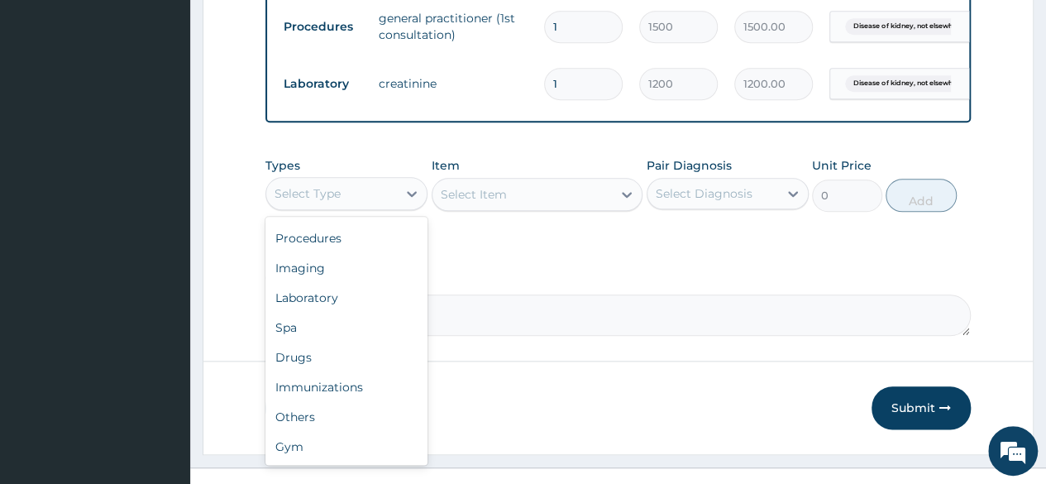
click at [342, 253] on div "Procedures" at bounding box center [346, 238] width 162 height 30
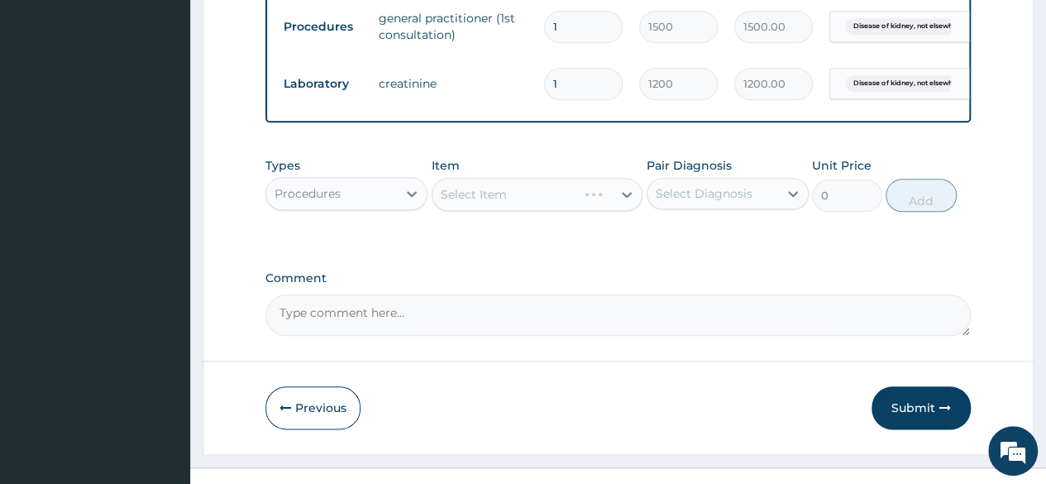
click at [592, 209] on div "Select Item" at bounding box center [538, 194] width 212 height 33
click at [627, 208] on div "Select Item" at bounding box center [538, 194] width 212 height 33
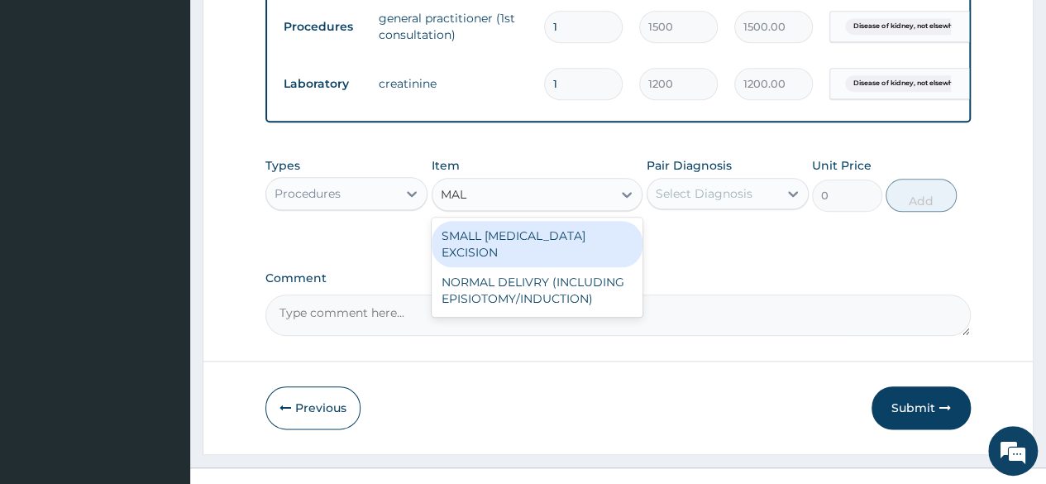
scroll to position [812, 0]
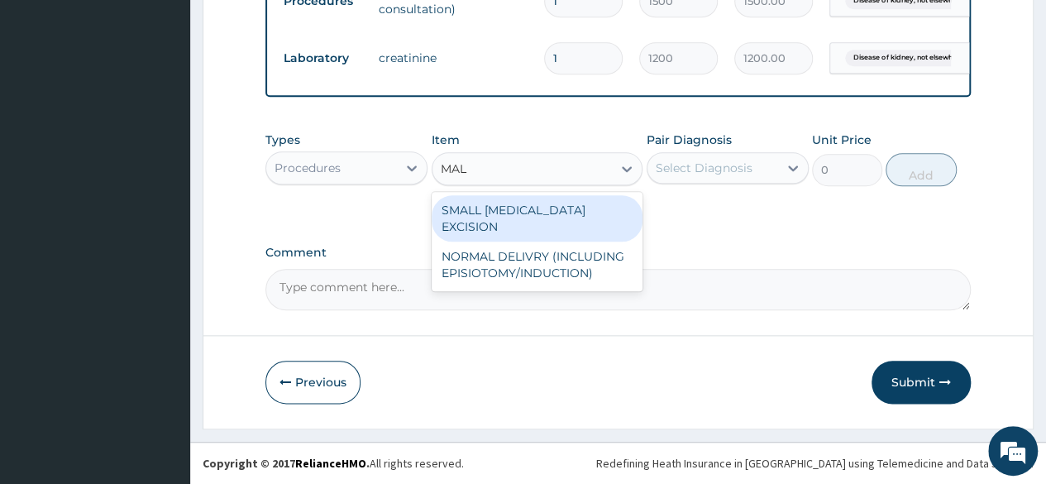
type input "MAL"
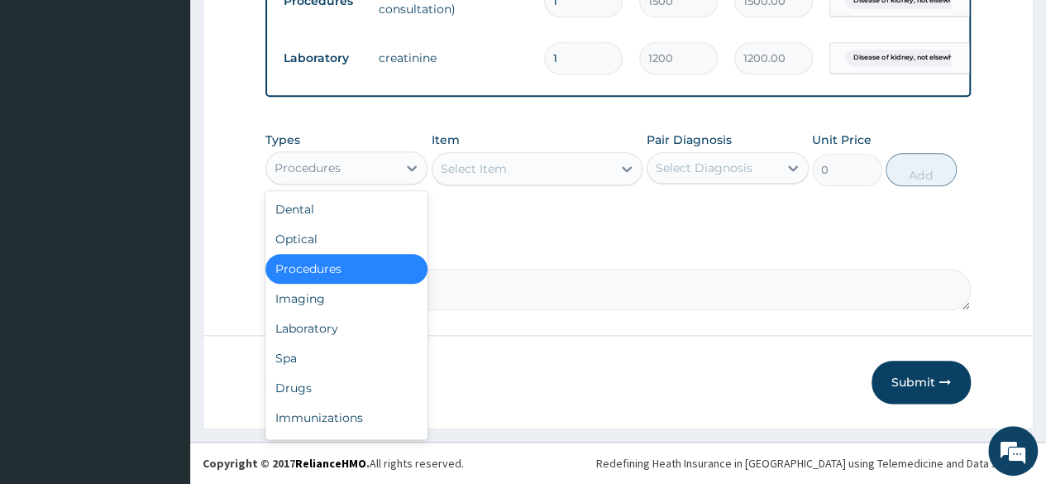
click at [344, 338] on div "Laboratory" at bounding box center [346, 328] width 162 height 30
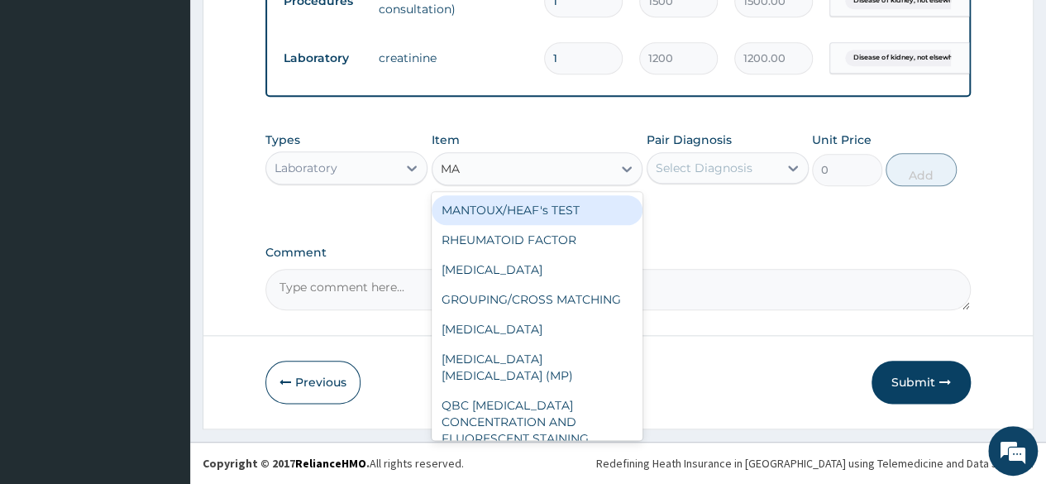
type input "MAL"
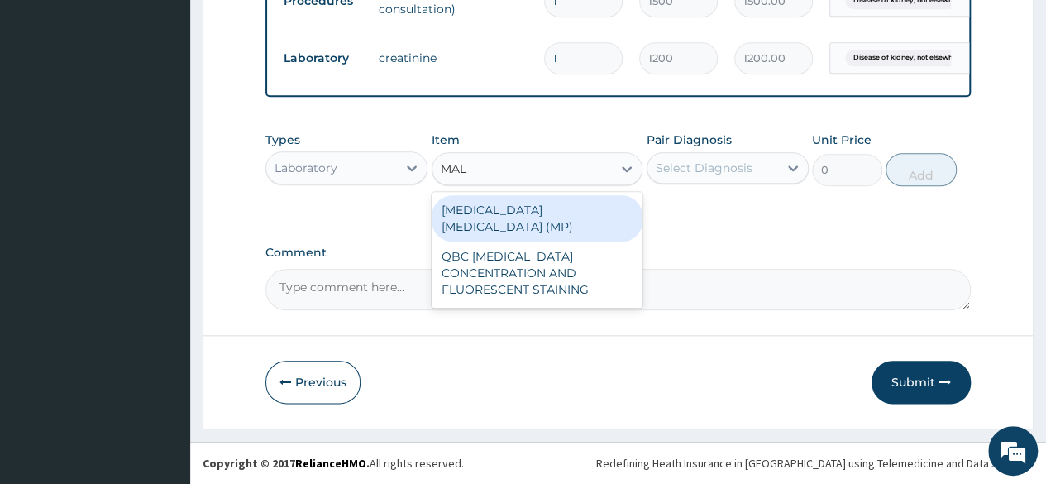
click at [598, 224] on div "MALARIA PARASITE (MP)" at bounding box center [538, 218] width 212 height 46
type input "650"
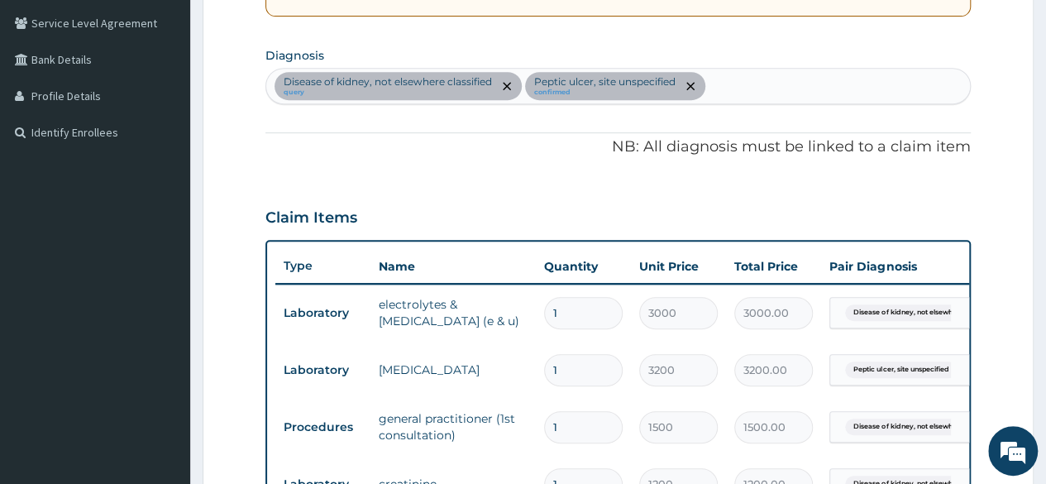
scroll to position [370, 0]
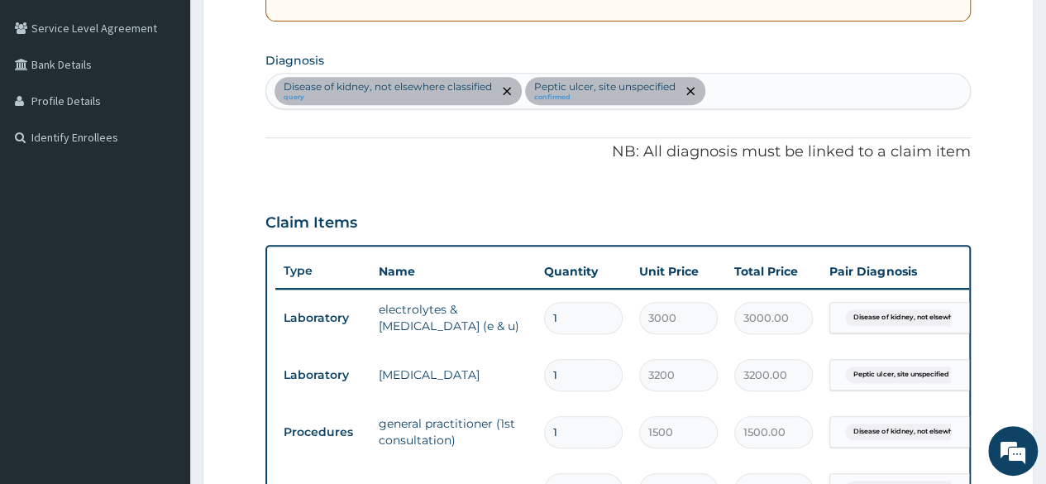
click at [620, 215] on div "Claim Items" at bounding box center [617, 219] width 705 height 43
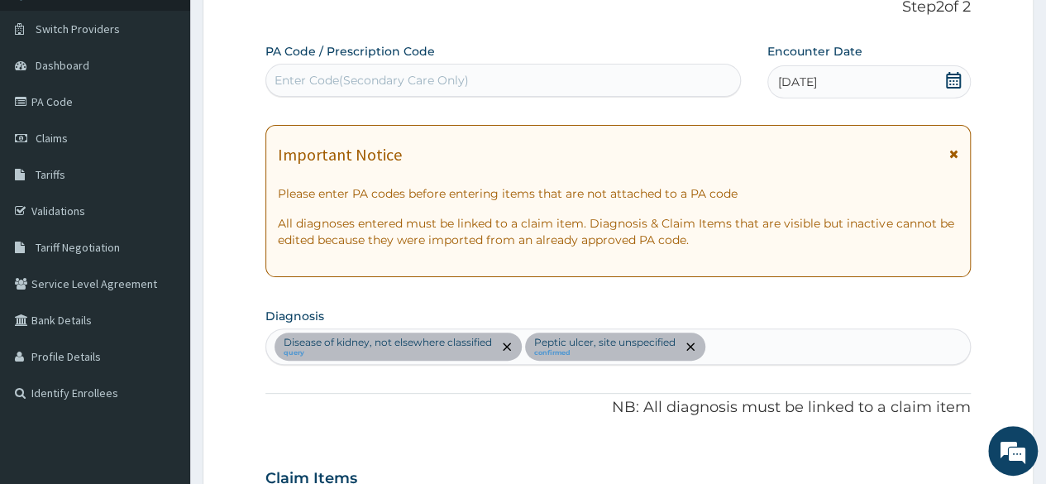
scroll to position [0, 0]
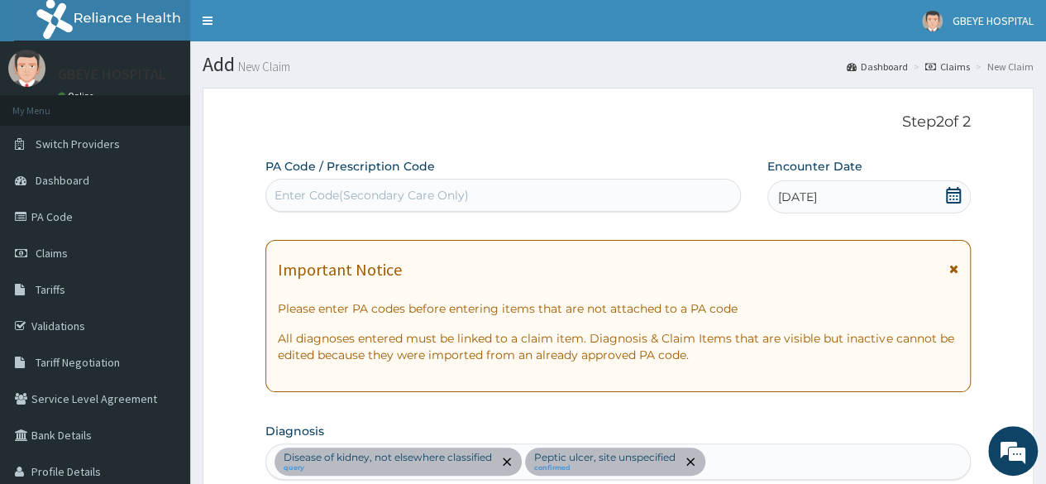
click at [534, 199] on div "Enter Code(Secondary Care Only)" at bounding box center [502, 195] width 473 height 26
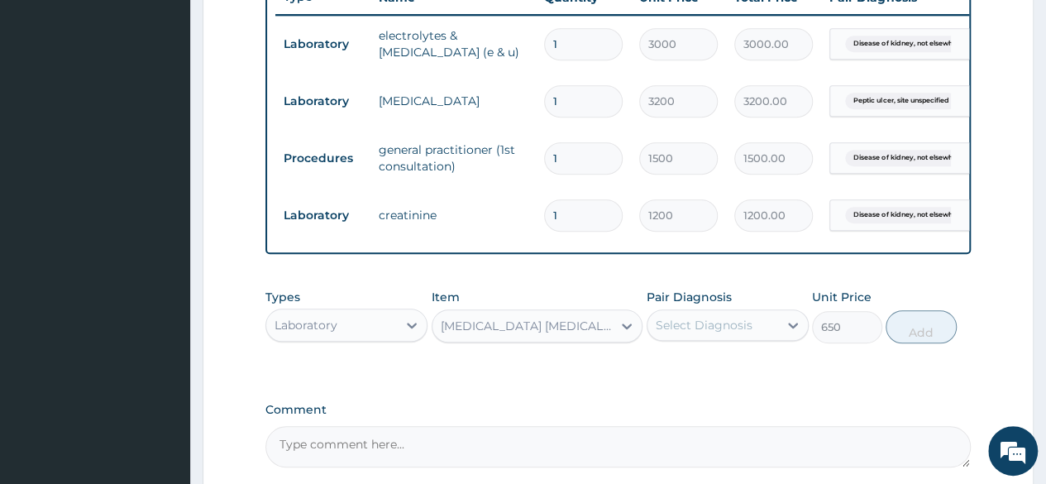
scroll to position [662, 0]
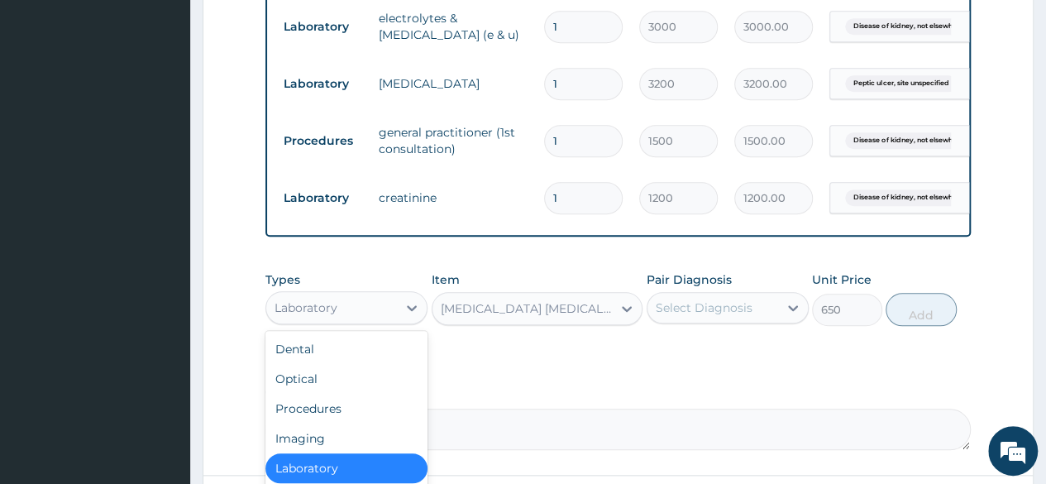
click at [401, 318] on div at bounding box center [412, 308] width 30 height 30
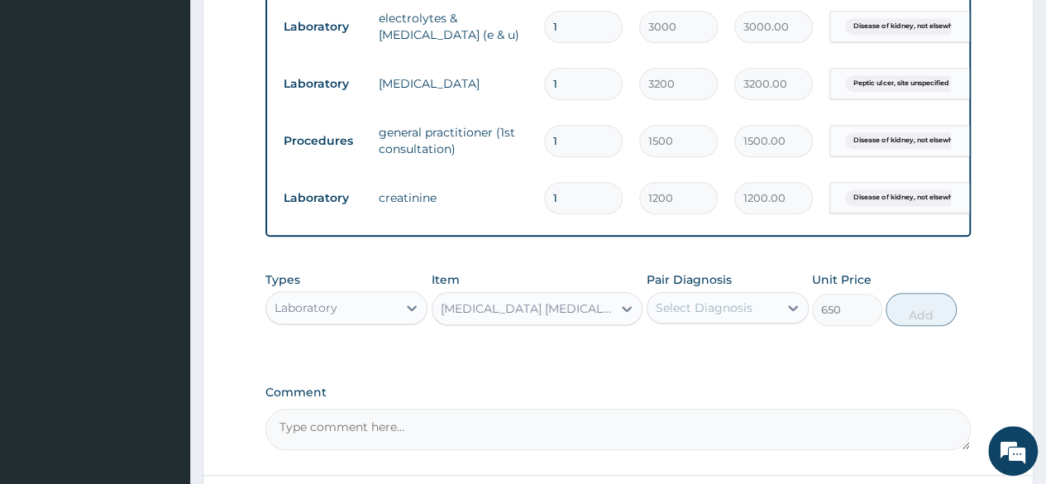
click at [401, 318] on div at bounding box center [412, 308] width 30 height 30
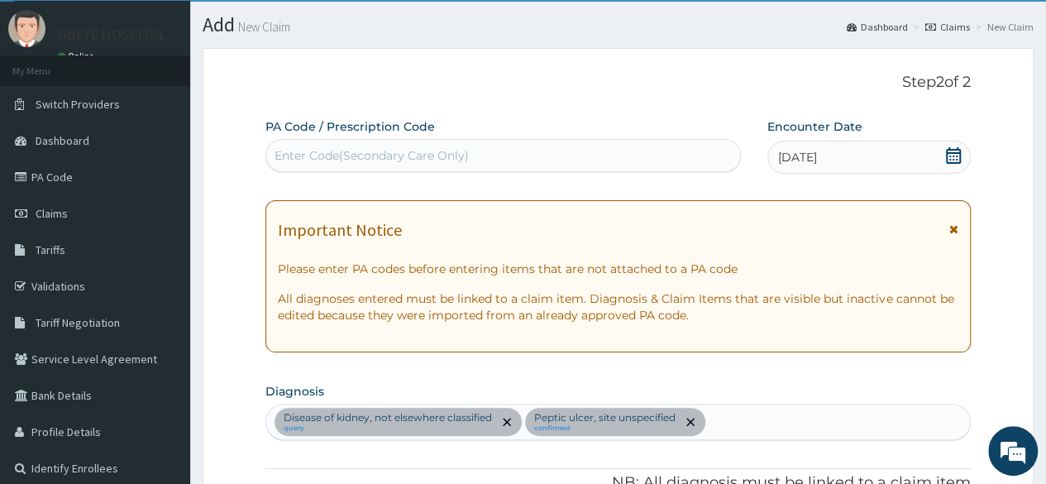
scroll to position [0, 0]
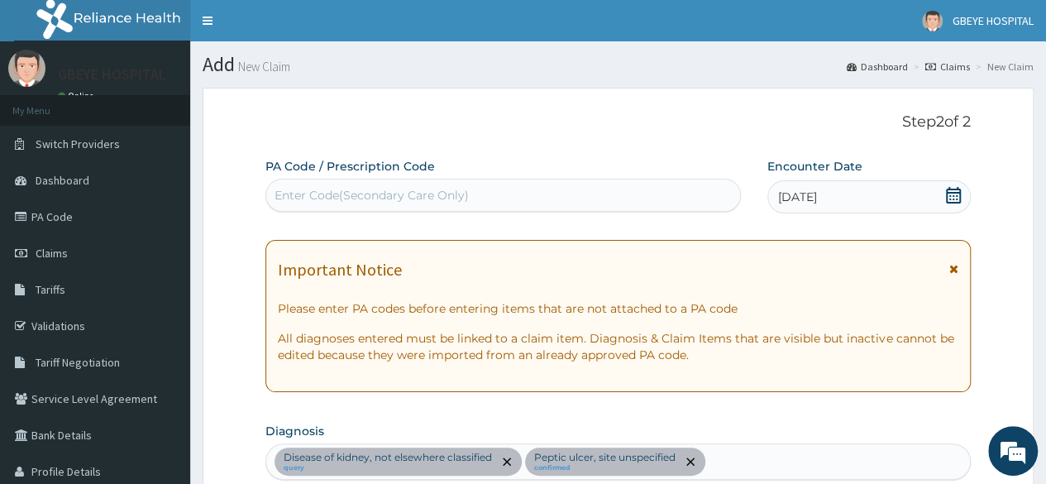
click at [486, 192] on div "Enter Code(Secondary Care Only)" at bounding box center [502, 195] width 473 height 26
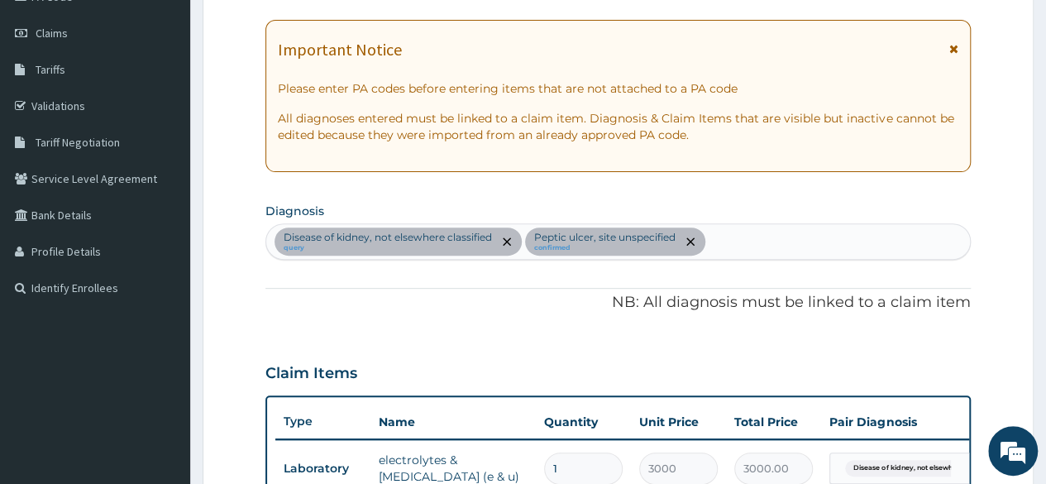
scroll to position [331, 0]
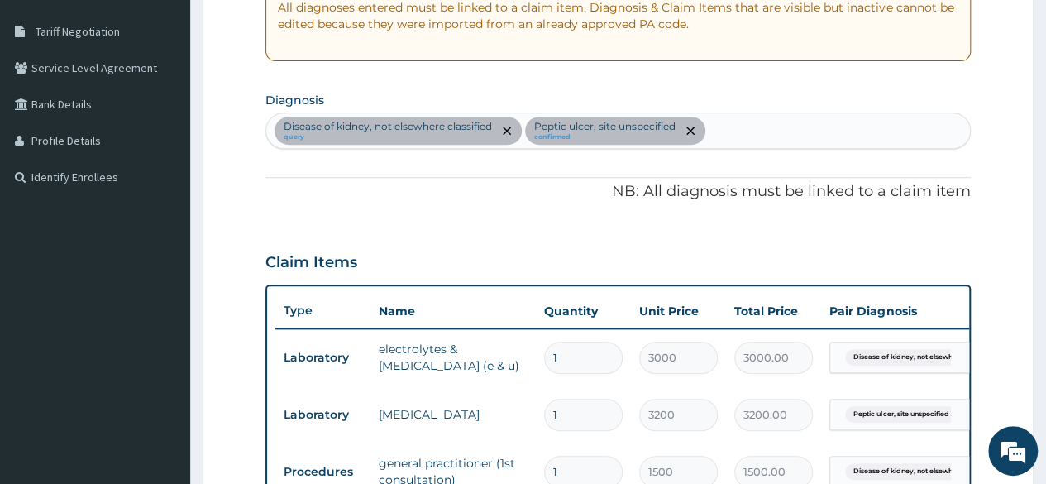
click at [796, 122] on div "Disease of kidney, not elsewhere classified query Peptic ulcer, site unspecifie…" at bounding box center [618, 130] width 704 height 35
type input "M"
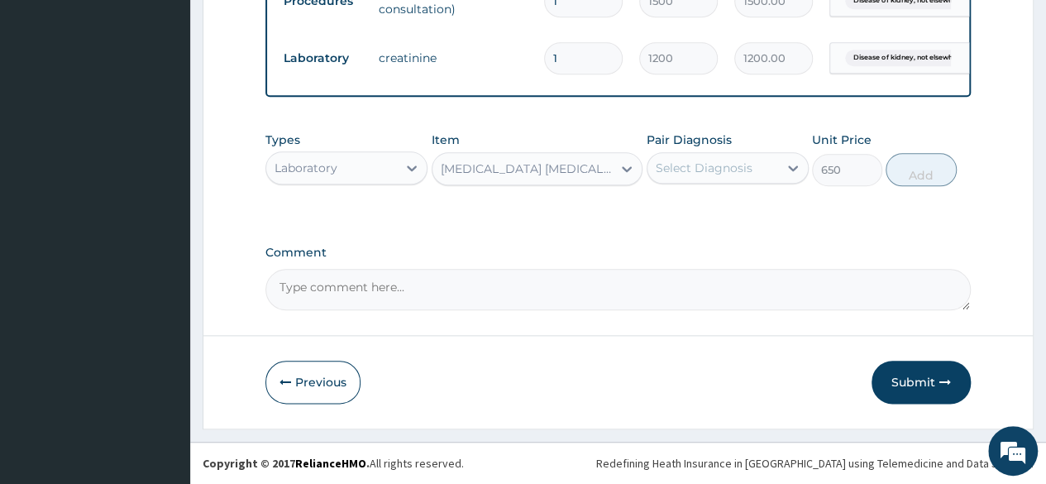
scroll to position [812, 0]
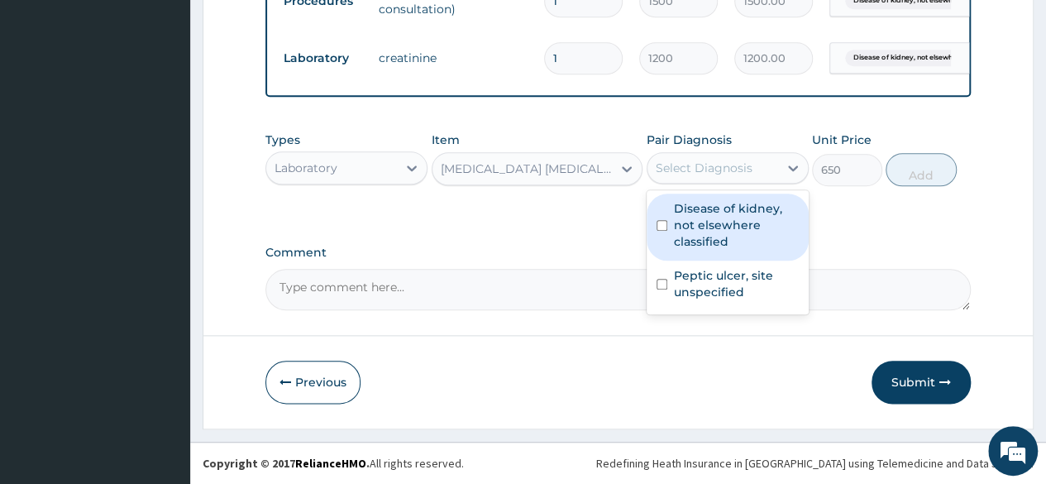
click at [774, 163] on div "Select Diagnosis" at bounding box center [712, 168] width 131 height 26
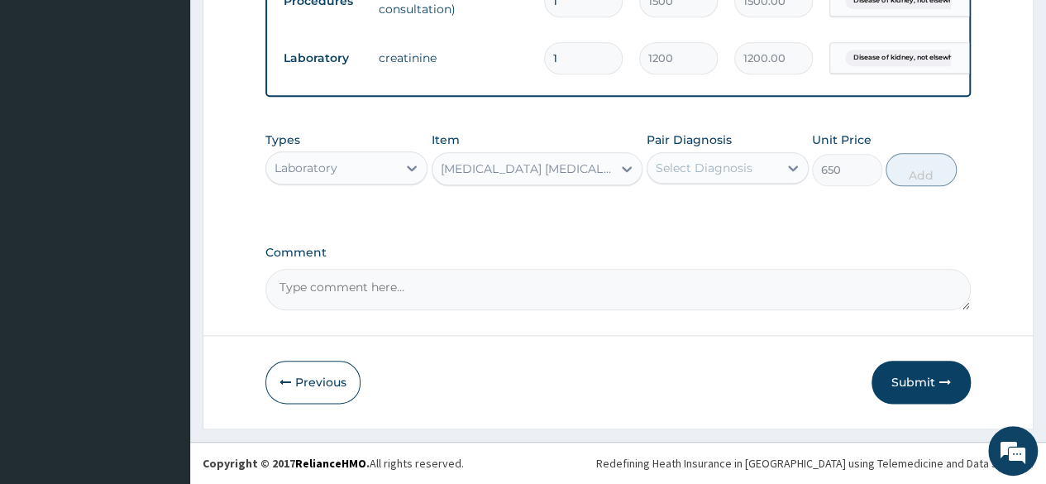
click at [686, 167] on div "Select Diagnosis" at bounding box center [704, 168] width 97 height 17
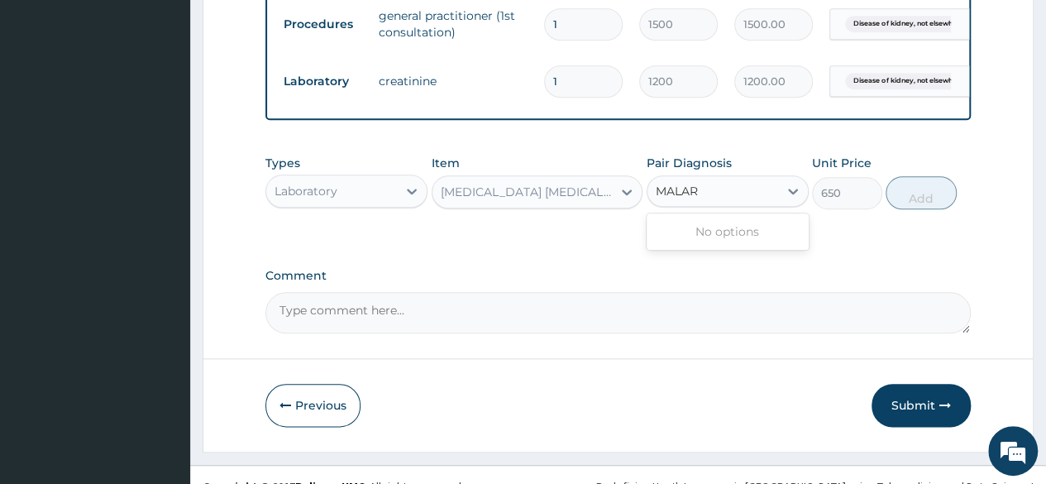
type input "MALAR"
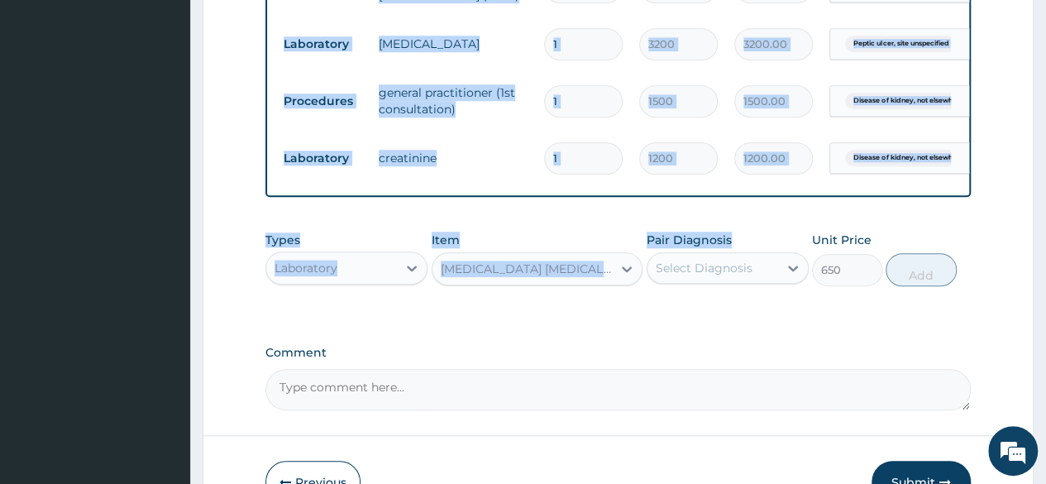
click at [369, 241] on div "Types Laboratory Item MALARIA PARASITE (MP) Pair Diagnosis Select Diagnosis Uni…" at bounding box center [617, 258] width 705 height 71
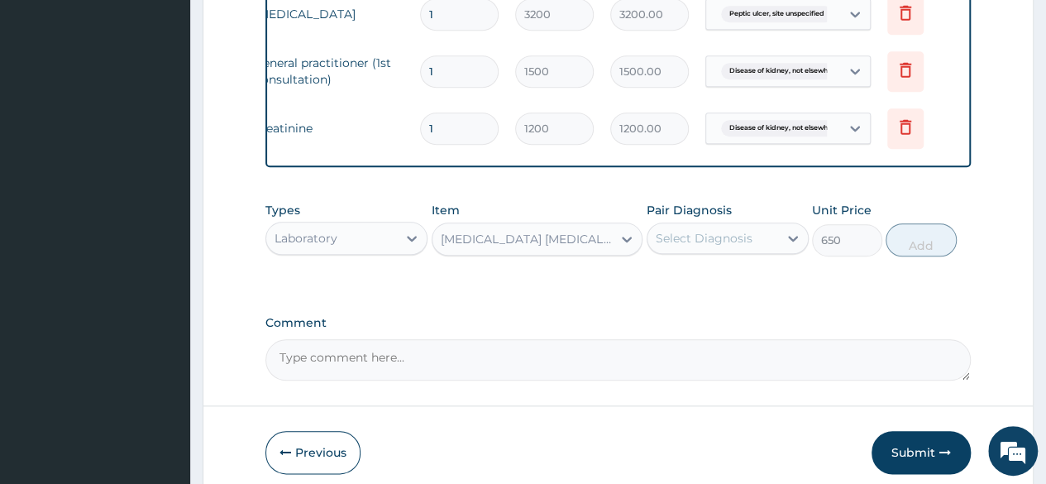
scroll to position [729, 0]
click at [921, 452] on button "Submit" at bounding box center [921, 453] width 99 height 43
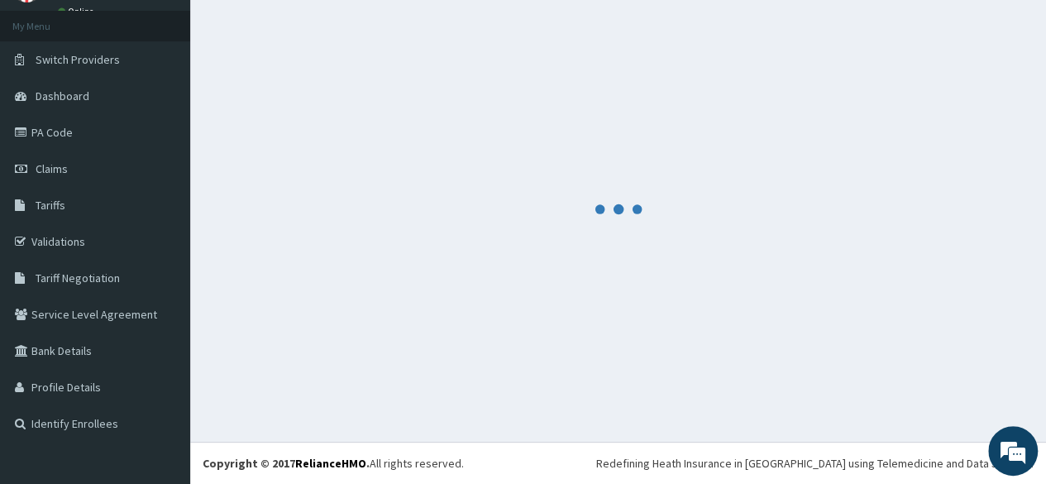
scroll to position [84, 0]
click at [585, 369] on div at bounding box center [618, 209] width 831 height 411
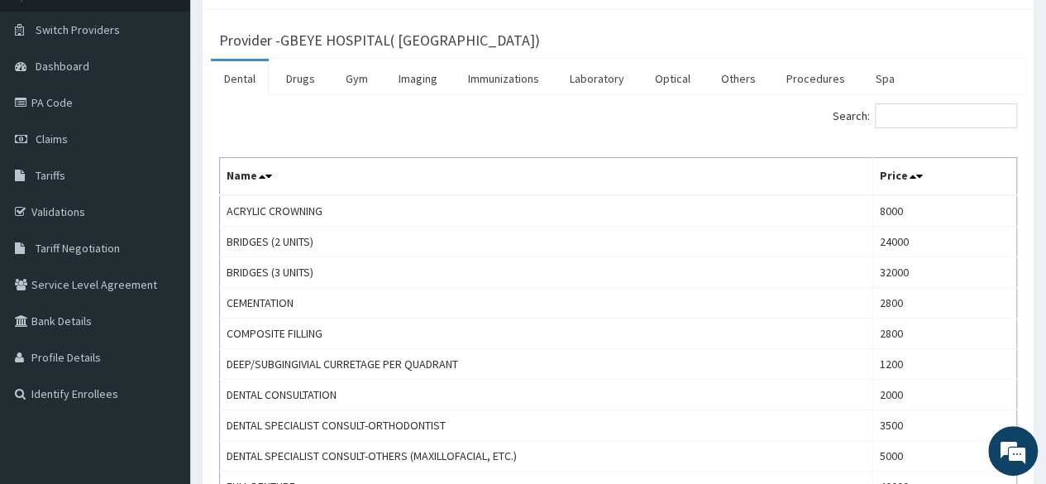
scroll to position [117, 0]
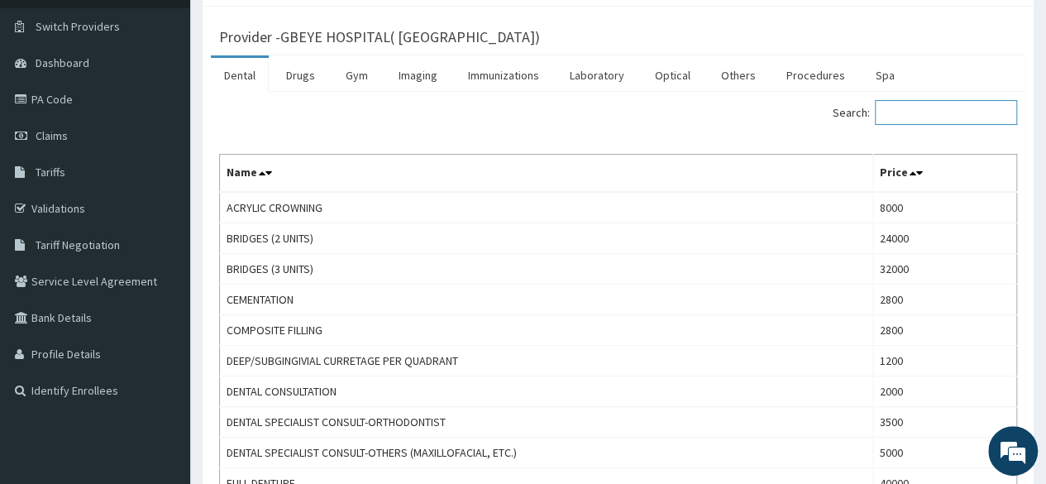
click at [958, 109] on input "Search:" at bounding box center [946, 112] width 142 height 25
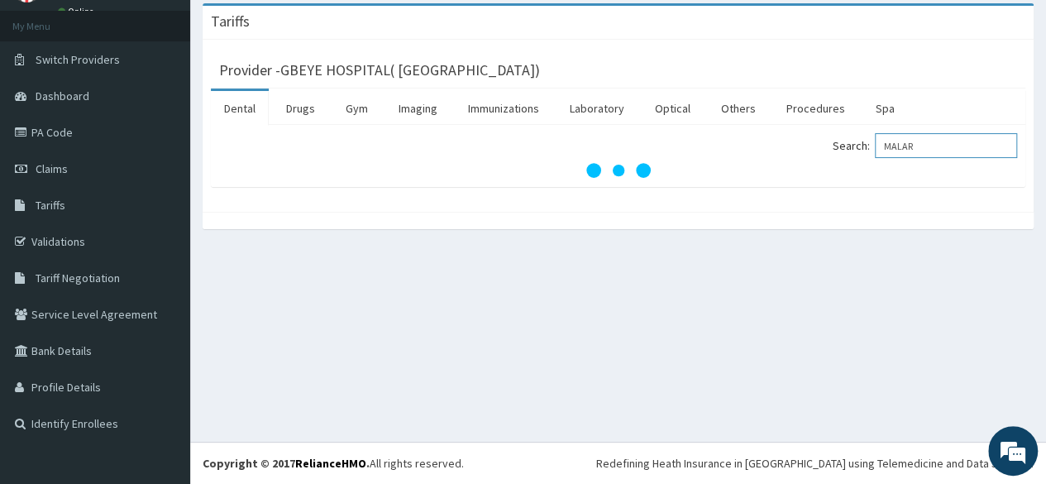
scroll to position [84, 0]
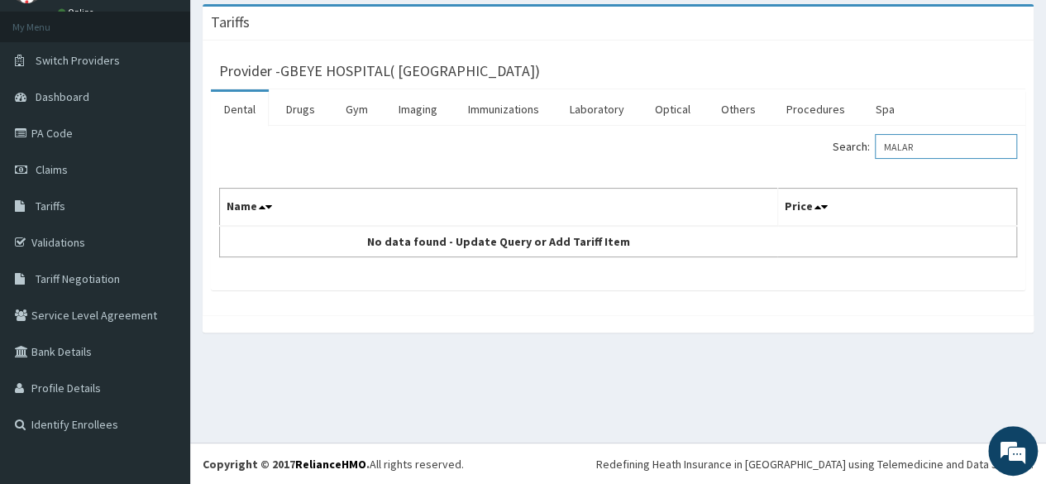
type input "MALAR"
click at [575, 111] on link "Laboratory" at bounding box center [597, 109] width 81 height 35
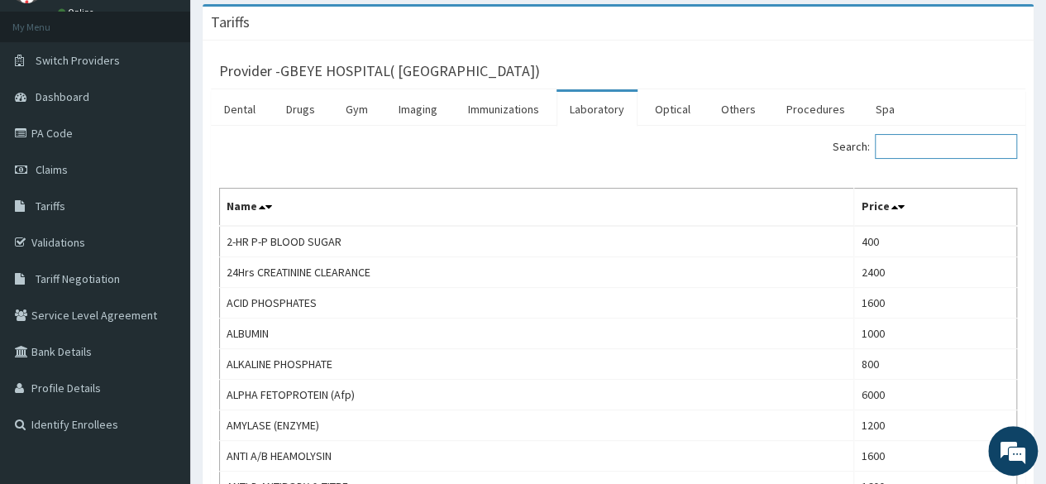
click at [938, 146] on input "Search:" at bounding box center [946, 146] width 142 height 25
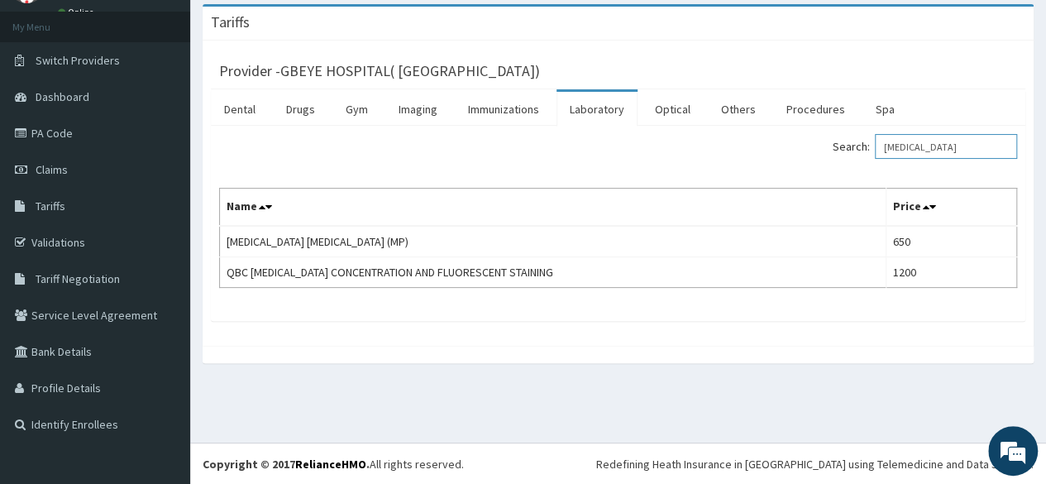
type input "MALARIA"
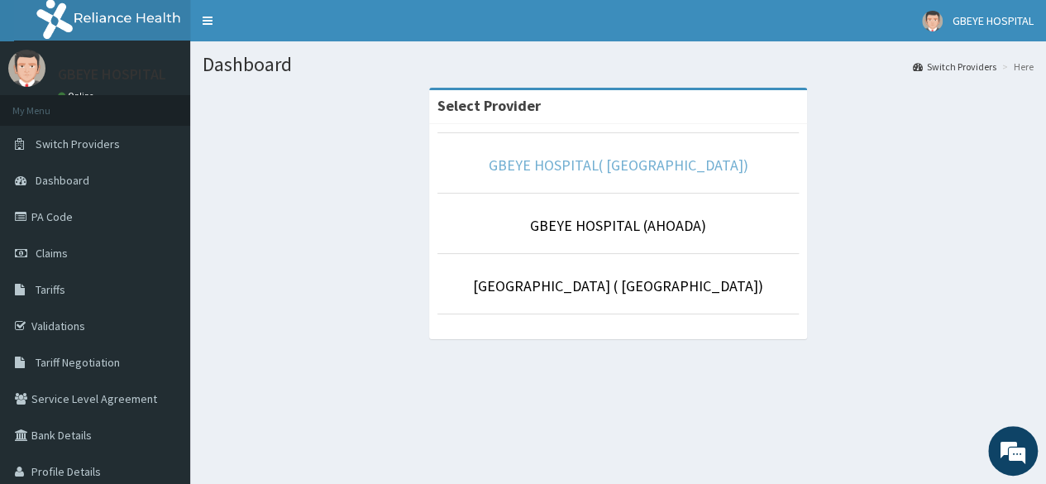
click at [653, 170] on link "GBEYE HOSPITAL( [GEOGRAPHIC_DATA])" at bounding box center [619, 164] width 260 height 19
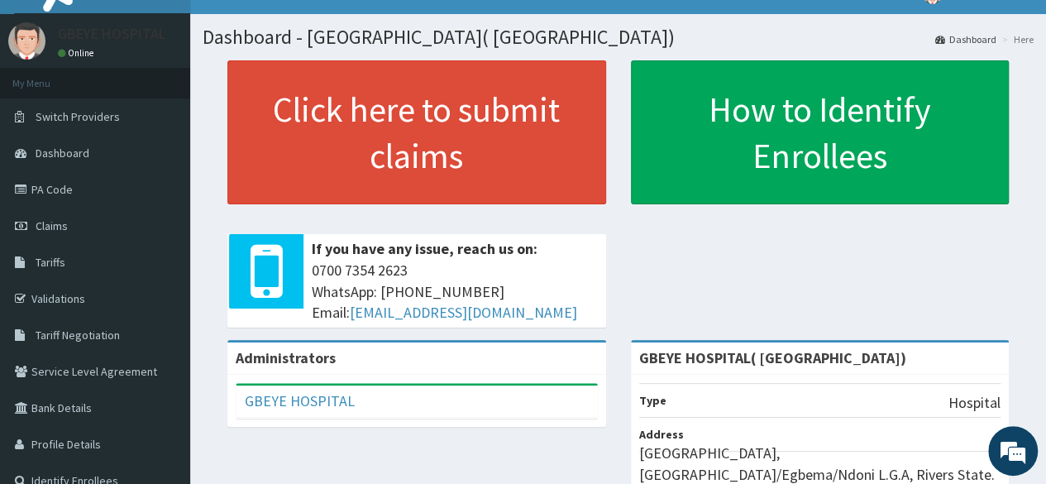
scroll to position [41, 0]
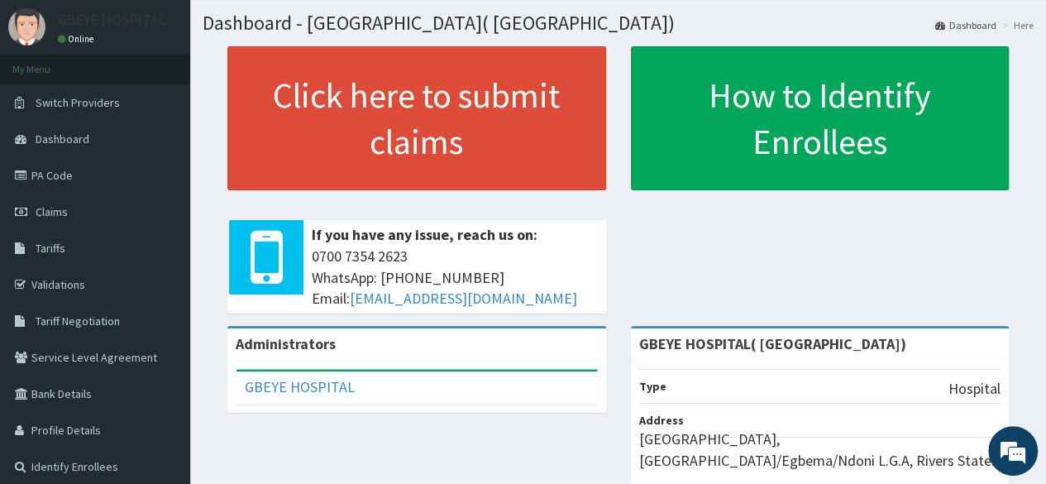
click at [69, 182] on link "PA Code" at bounding box center [95, 175] width 190 height 36
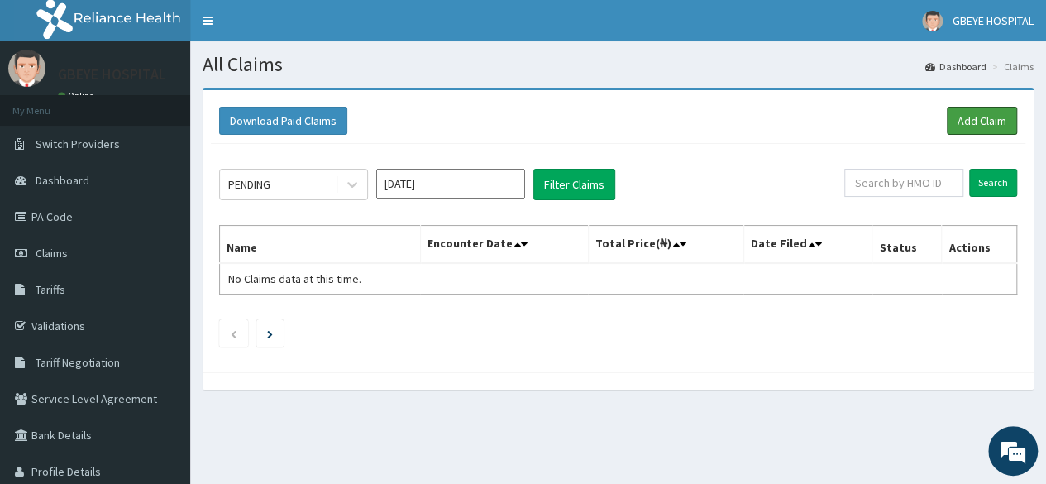
click at [990, 122] on link "Add Claim" at bounding box center [982, 121] width 70 height 28
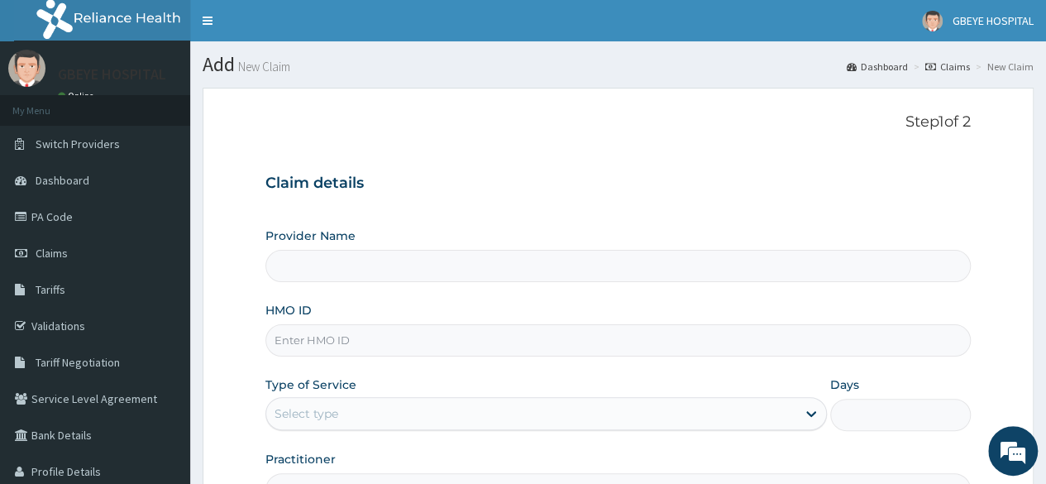
type input "GBEYE HOSPITAL( [GEOGRAPHIC_DATA])"
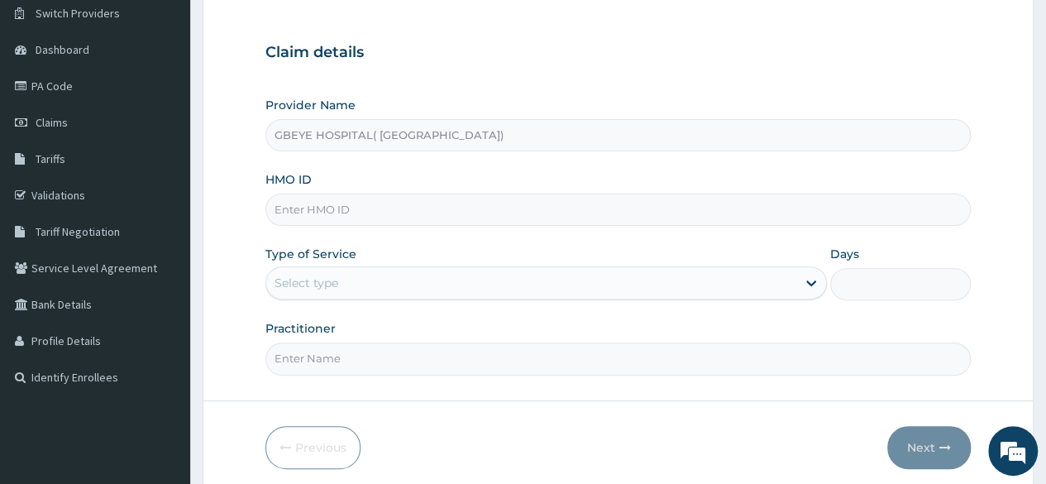
scroll to position [129, 0]
click at [496, 207] on input "HMO ID" at bounding box center [617, 211] width 705 height 32
paste input "RPO/10165/B"
type input "RPO/10165/B"
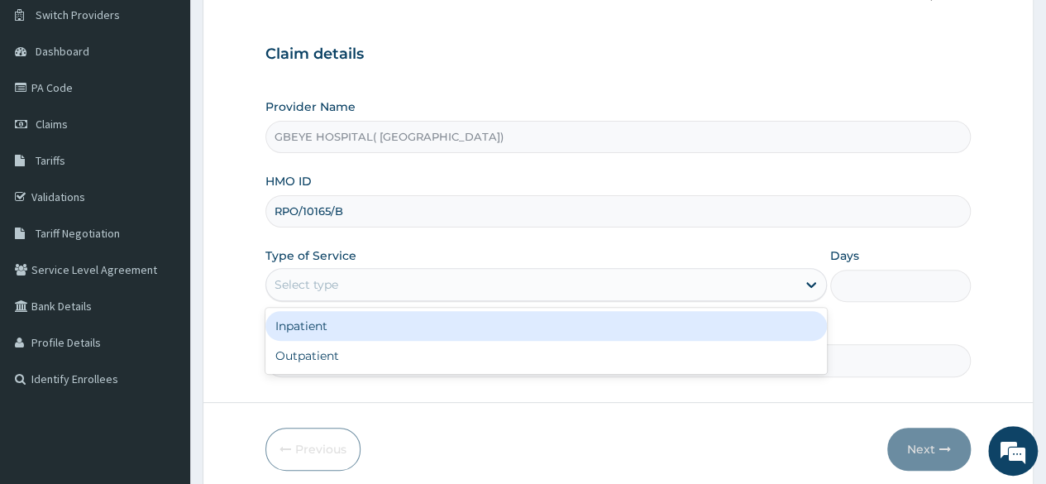
click at [361, 359] on div "Outpatient" at bounding box center [545, 356] width 561 height 30
type input "1"
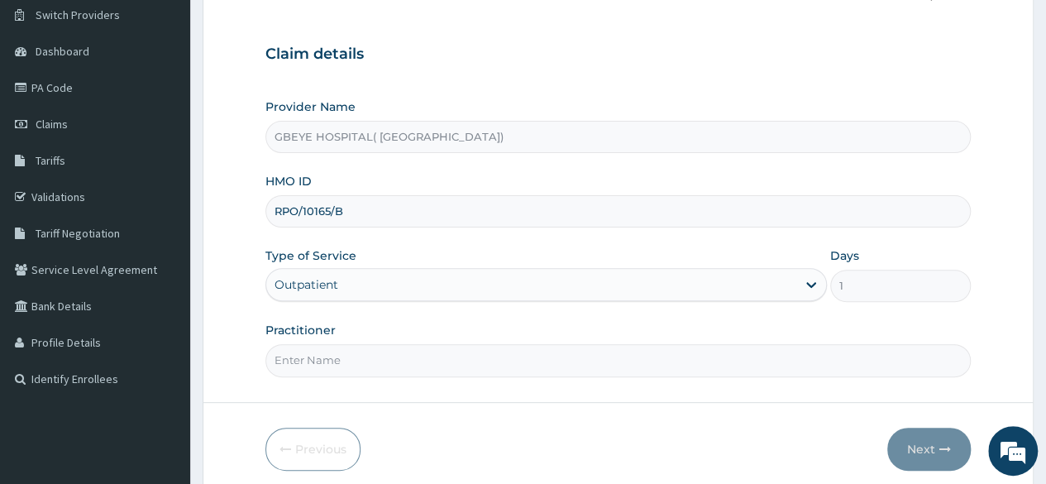
click at [422, 361] on input "Practitioner" at bounding box center [617, 360] width 705 height 32
click at [419, 359] on input "Practitioner" at bounding box center [617, 360] width 705 height 32
type input "DANAGOGO"
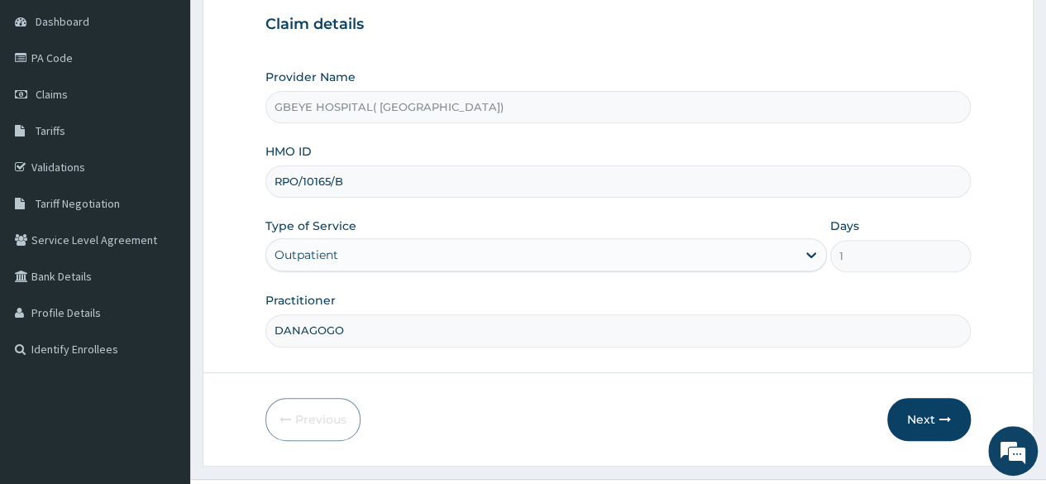
scroll to position [192, 0]
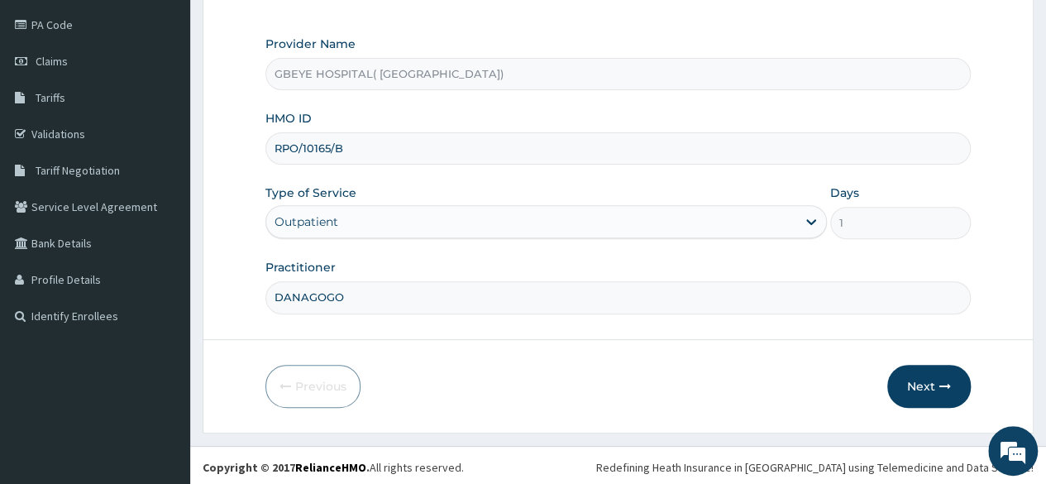
click at [932, 389] on button "Next" at bounding box center [929, 386] width 84 height 43
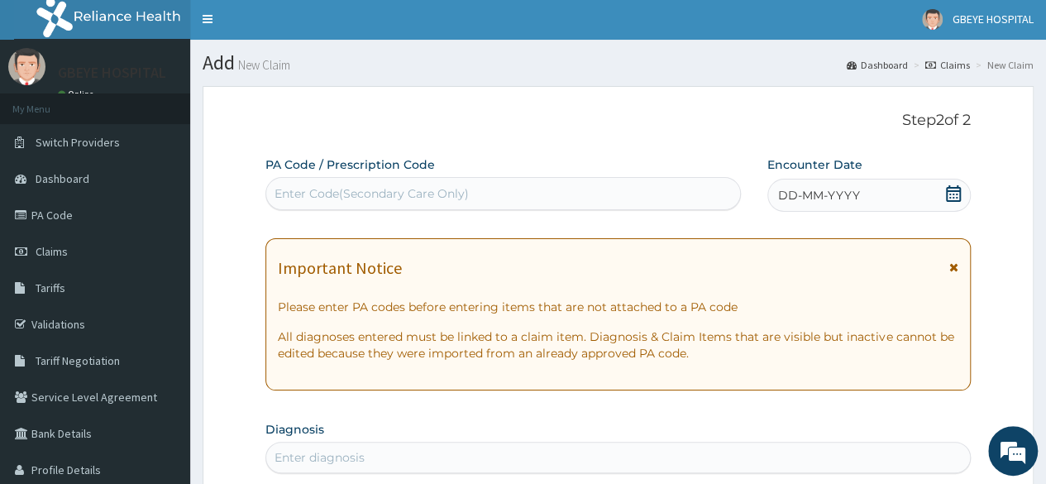
scroll to position [0, 0]
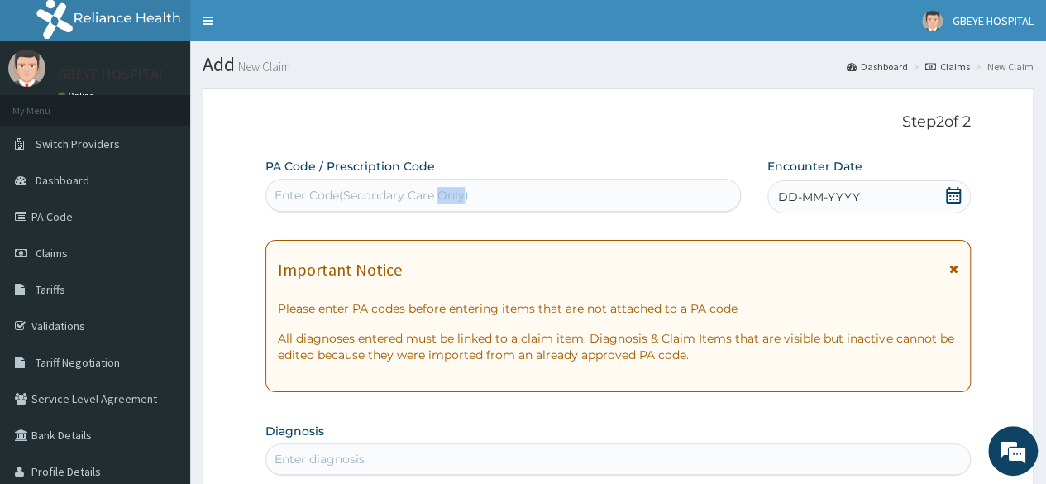
click at [322, 190] on div "Enter Code(Secondary Care Only)" at bounding box center [372, 195] width 194 height 17
click at [491, 199] on div "Enter Code(Secondary Care Only)" at bounding box center [502, 195] width 473 height 26
click at [496, 189] on div "Enter Code(Secondary Care Only)" at bounding box center [502, 195] width 473 height 26
click at [496, 190] on div "Enter Code(Secondary Care Only)" at bounding box center [502, 195] width 473 height 26
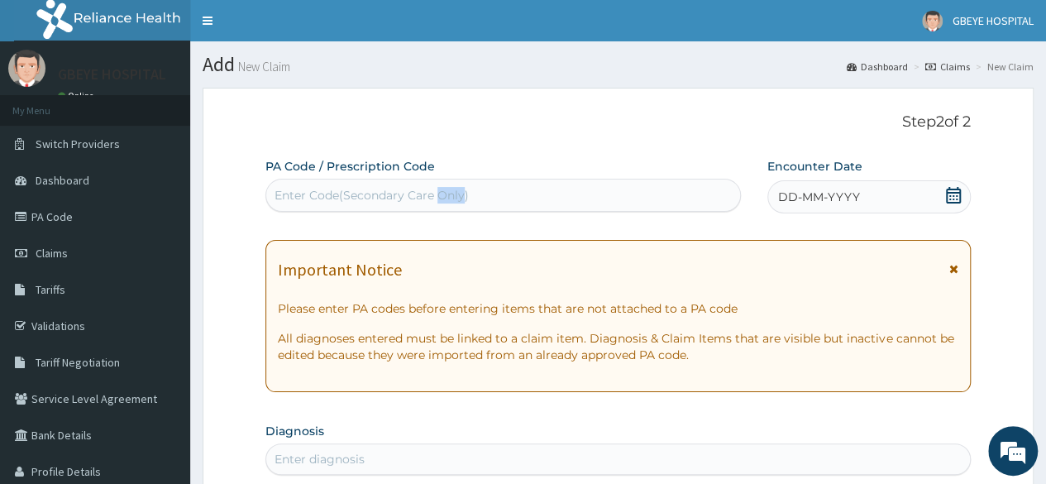
click at [409, 194] on div "Enter Code(Secondary Care Only)" at bounding box center [372, 195] width 194 height 17
click at [323, 204] on div "Enter Code(Secondary Care Only)" at bounding box center [502, 195] width 473 height 26
click at [321, 203] on div "Enter Code(Secondary Care Only)" at bounding box center [372, 195] width 194 height 17
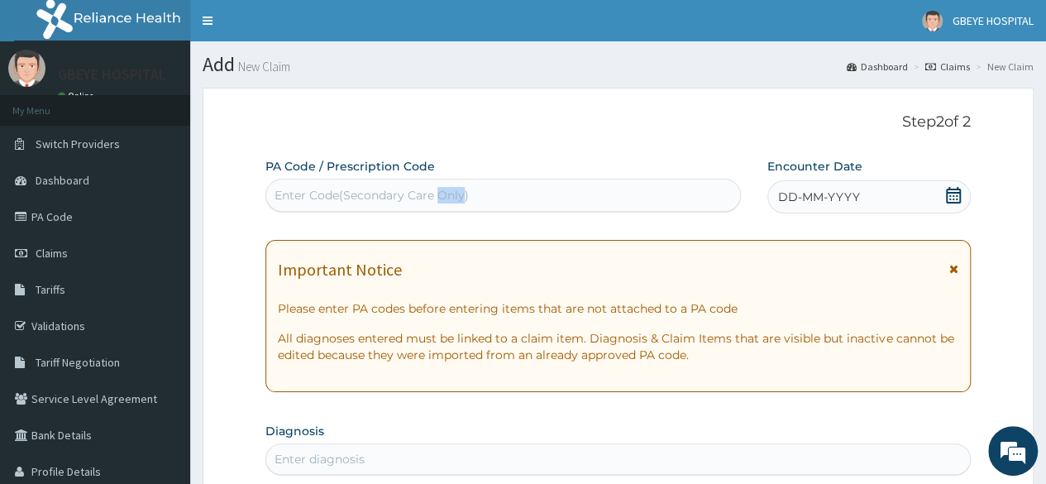
click at [490, 193] on div "Enter Code(Secondary Care Only)" at bounding box center [502, 195] width 473 height 26
drag, startPoint x: 484, startPoint y: 189, endPoint x: 418, endPoint y: 195, distance: 65.7
click at [418, 195] on div "Enter Code(Secondary Care Only)" at bounding box center [372, 195] width 194 height 17
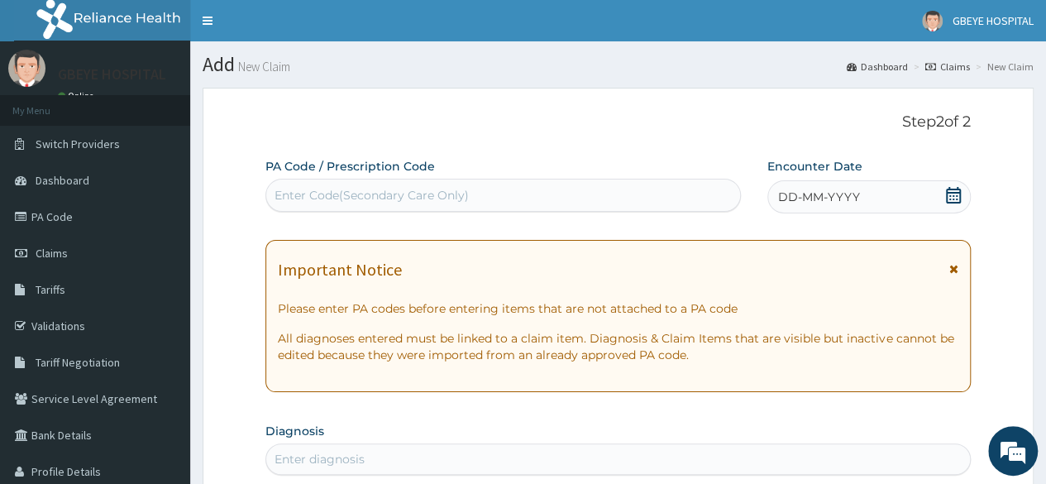
click at [438, 117] on p "Step 2 of 2" at bounding box center [617, 122] width 705 height 18
click at [400, 192] on div "Enter Code(Secondary Care Only)" at bounding box center [372, 195] width 194 height 17
paste input "PA/CEC0EF"
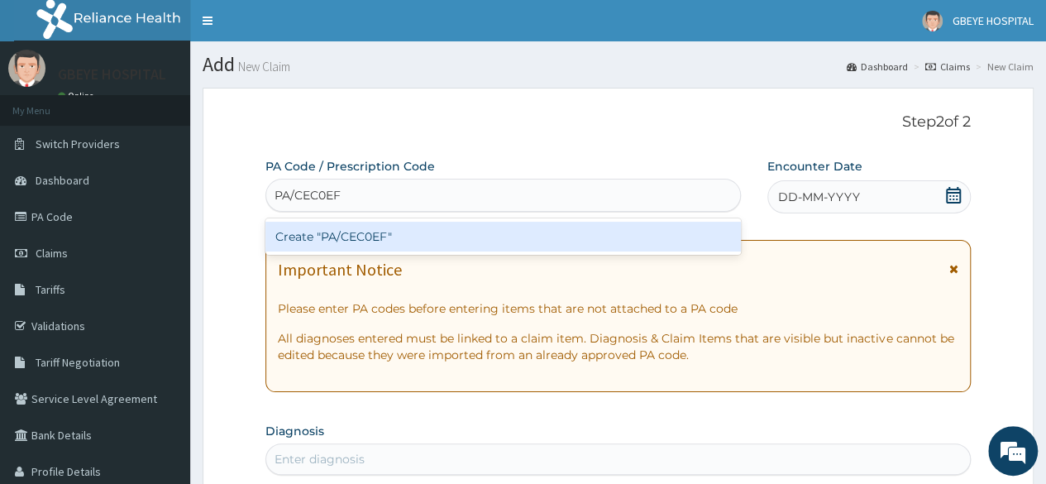
type input "PA/CEC0EF"
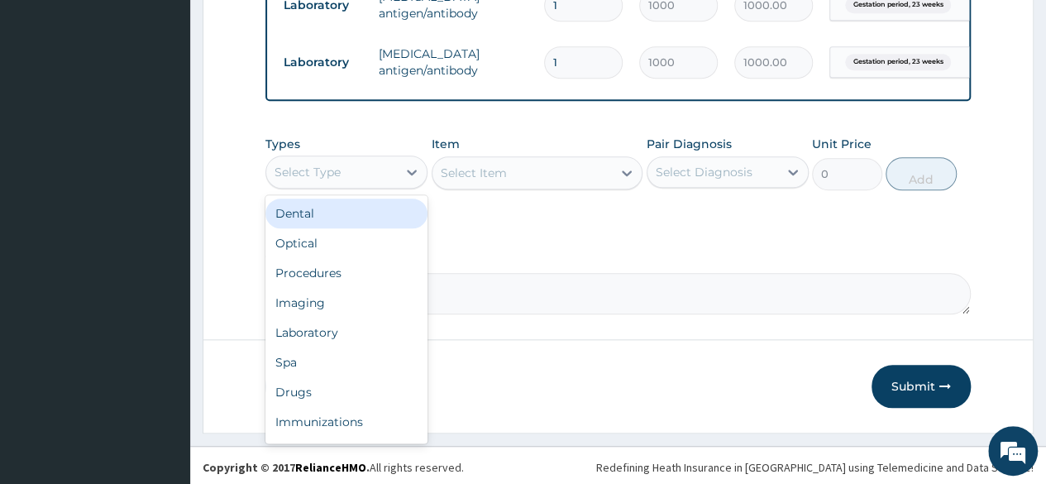
scroll to position [754, 0]
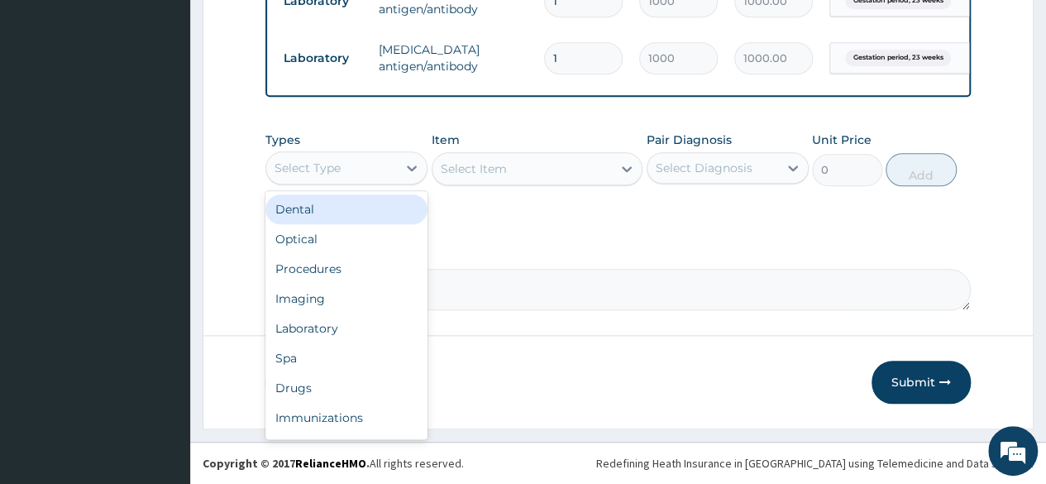
click at [552, 213] on div "Types option Dental focused, 1 of 10. 10 results available. Use Up and Down to …" at bounding box center [617, 171] width 705 height 96
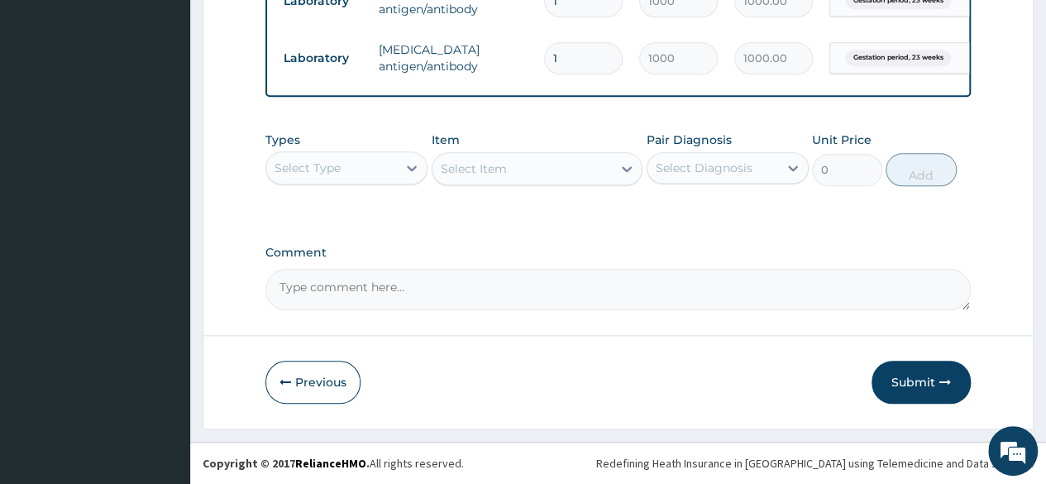
click at [909, 388] on button "Submit" at bounding box center [921, 382] width 99 height 43
